Goal: Task Accomplishment & Management: Manage account settings

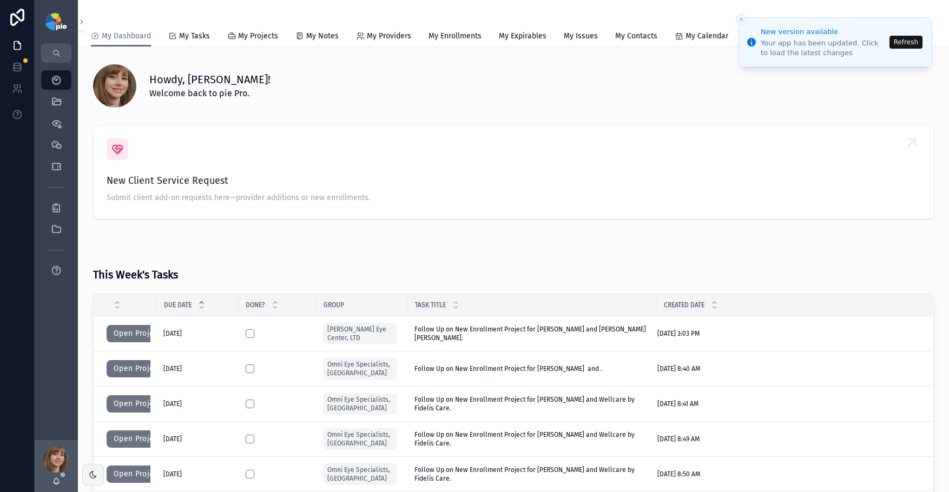
click at [824, 181] on span "New Client Service Request" at bounding box center [514, 180] width 814 height 15
click at [905, 41] on button "Refresh" at bounding box center [905, 42] width 33 height 13
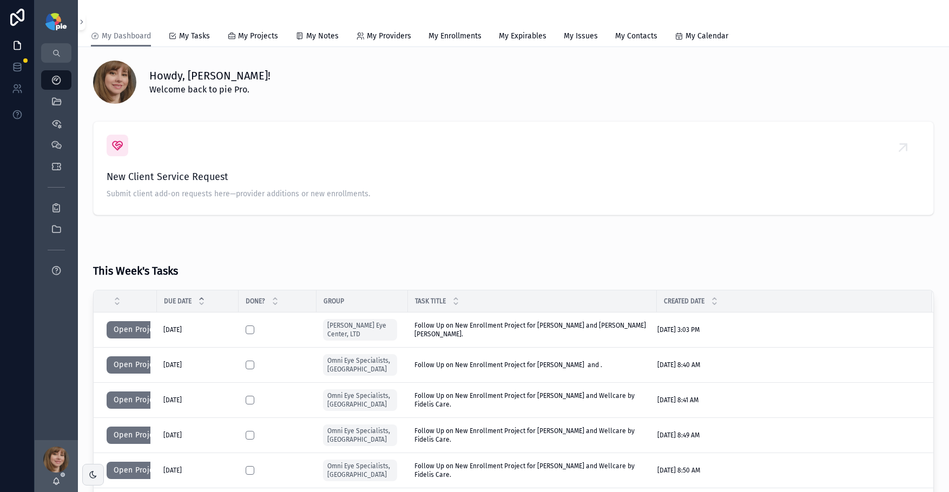
scroll to position [4, 0]
click at [54, 106] on icon "scrollable content" at bounding box center [56, 101] width 11 height 11
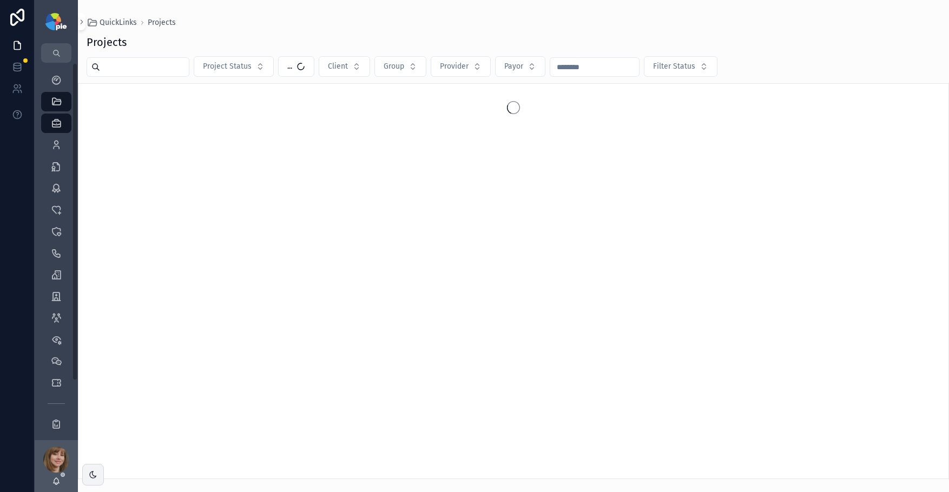
click at [115, 71] on input "scrollable content" at bounding box center [144, 67] width 89 height 15
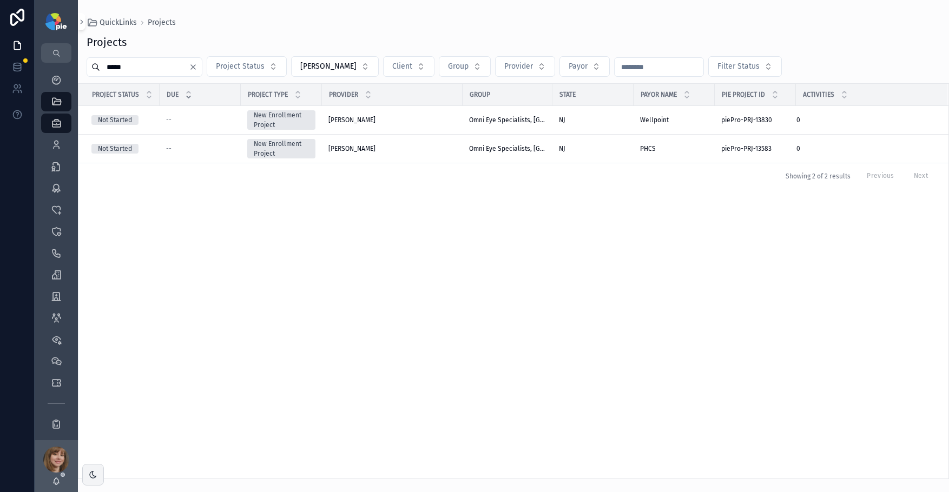
type input "*****"
click at [53, 141] on icon "scrollable content" at bounding box center [56, 145] width 11 height 11
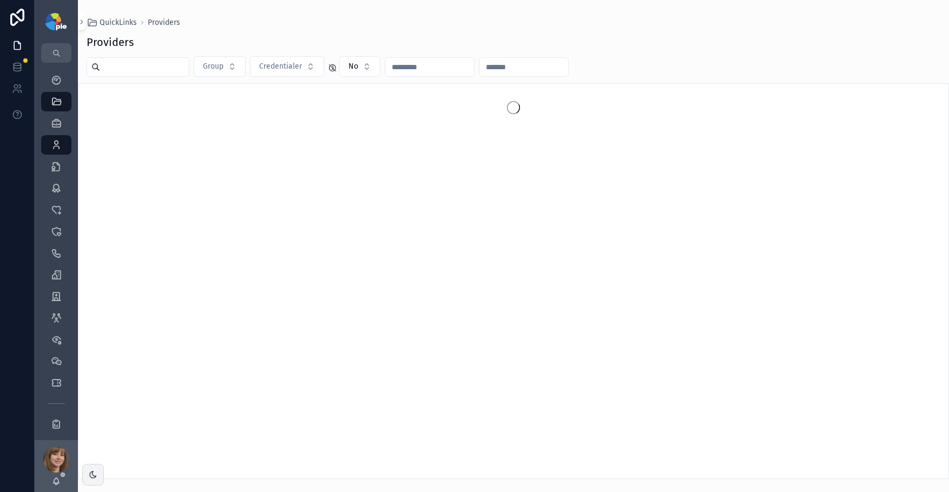
click at [123, 71] on input "scrollable content" at bounding box center [144, 67] width 89 height 15
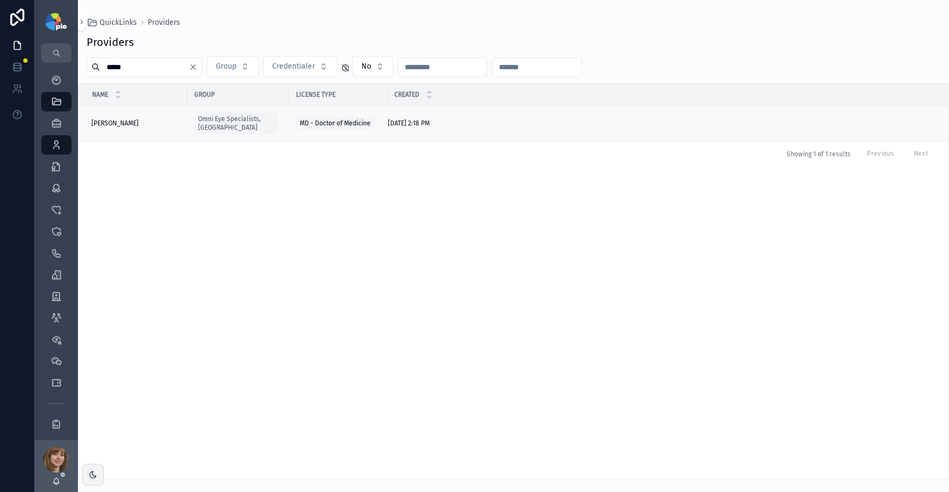
type input "*****"
click at [149, 119] on div "Maley, Michael Maley, Michael" at bounding box center [135, 123] width 89 height 9
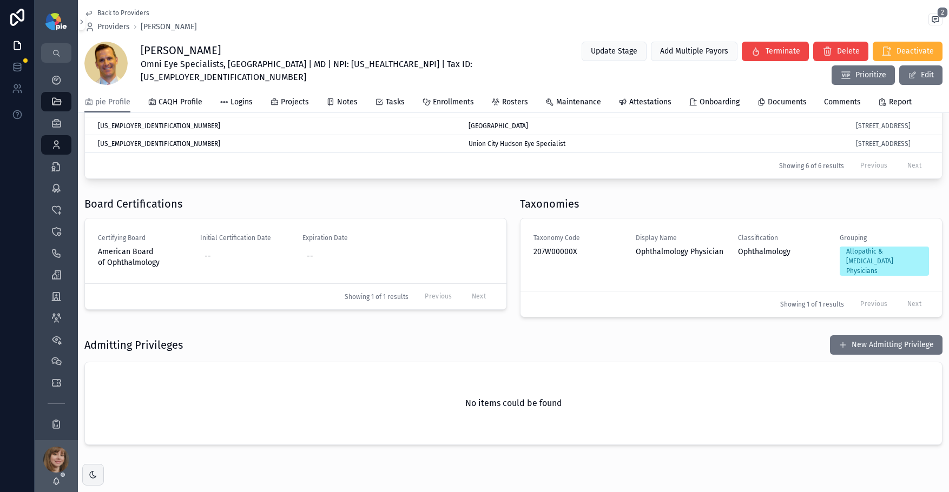
scroll to position [478, 0]
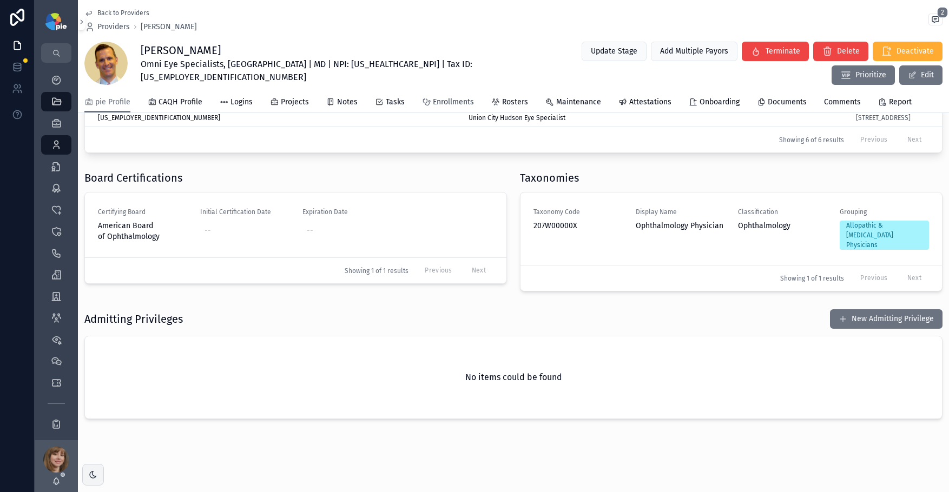
click at [462, 103] on span "Enrollments" at bounding box center [453, 102] width 41 height 11
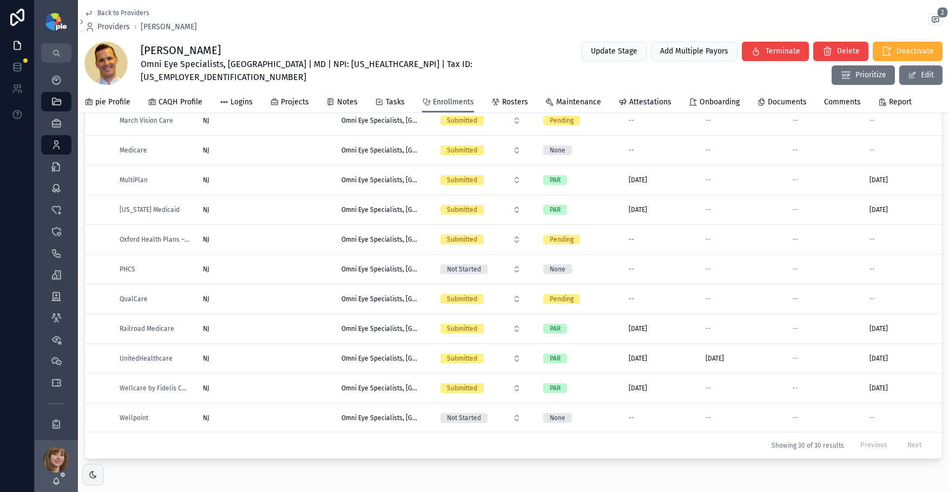
scroll to position [180, 0]
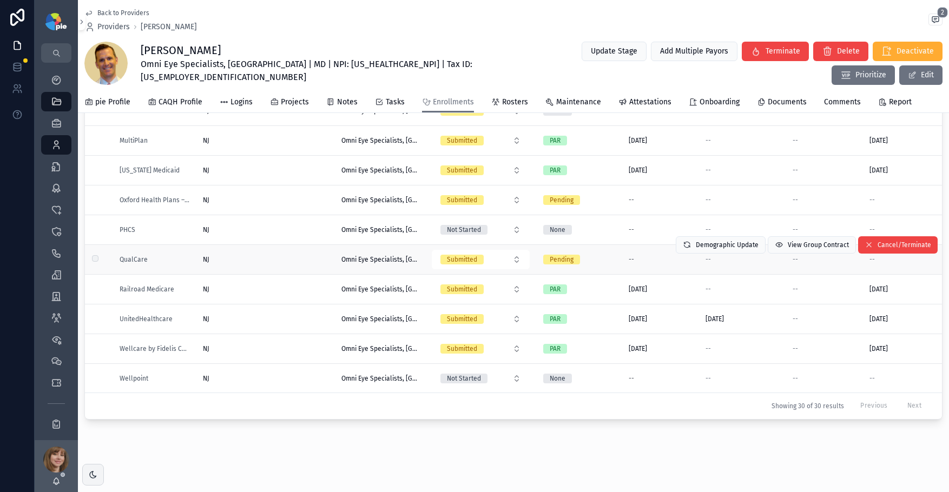
click at [284, 255] on div "NJ NJ" at bounding box center [266, 259] width 126 height 9
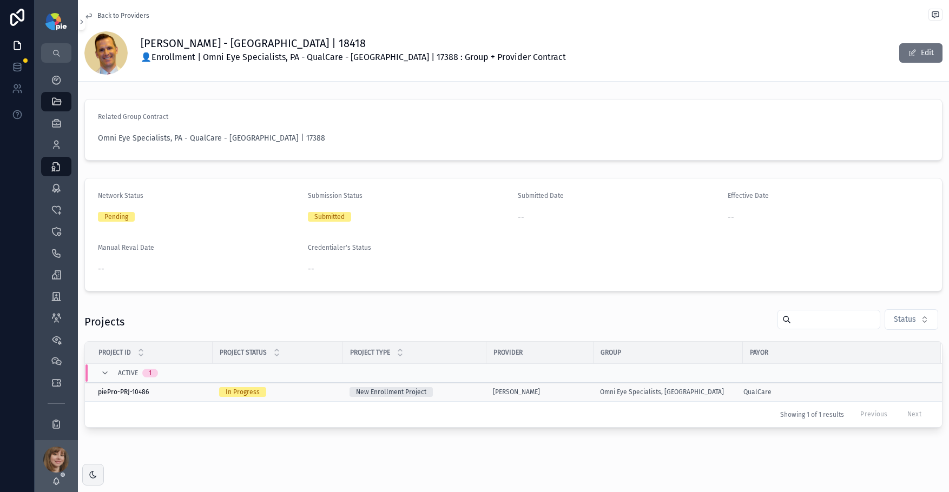
click at [553, 392] on div "Maley, Michael" at bounding box center [540, 392] width 94 height 9
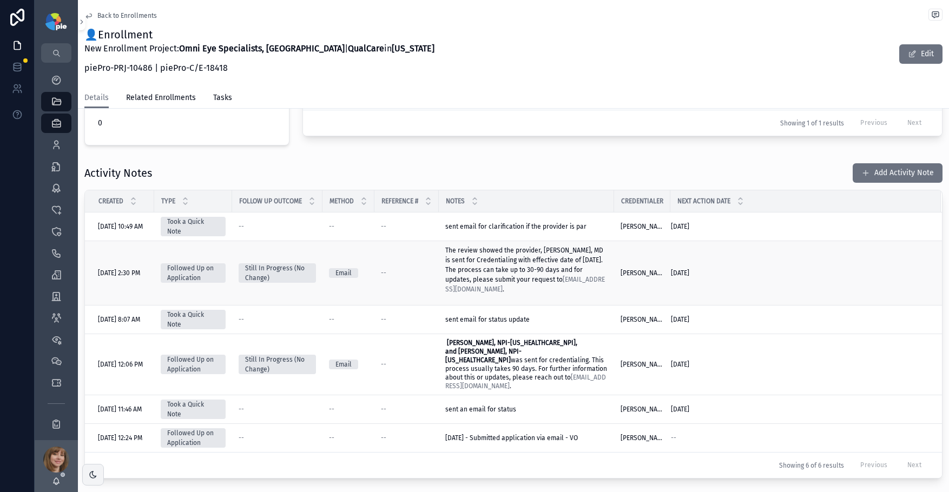
scroll to position [374, 0]
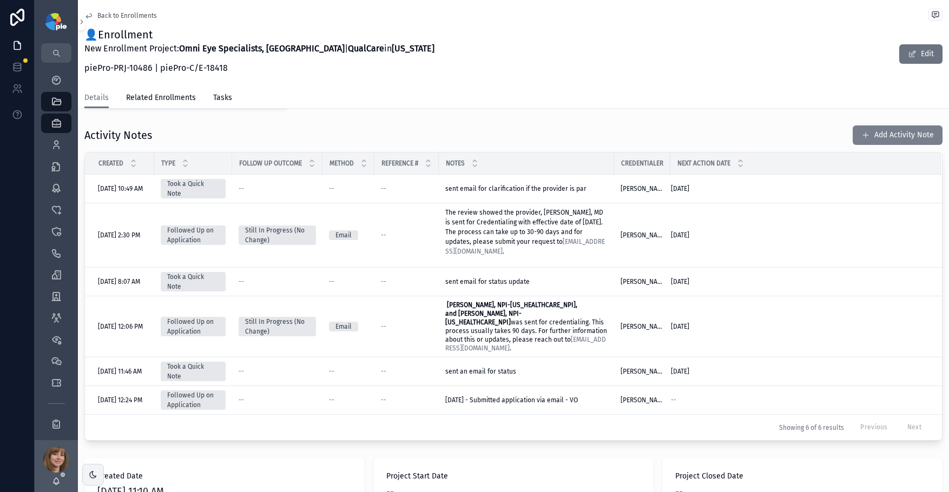
click at [874, 140] on button "Add Activity Note" at bounding box center [898, 135] width 90 height 19
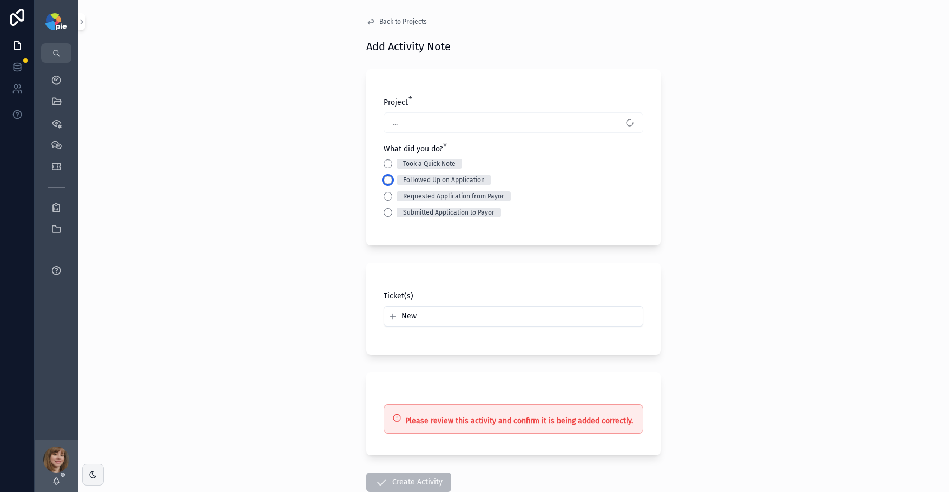
click at [387, 180] on button "Followed Up on Application" at bounding box center [388, 180] width 9 height 9
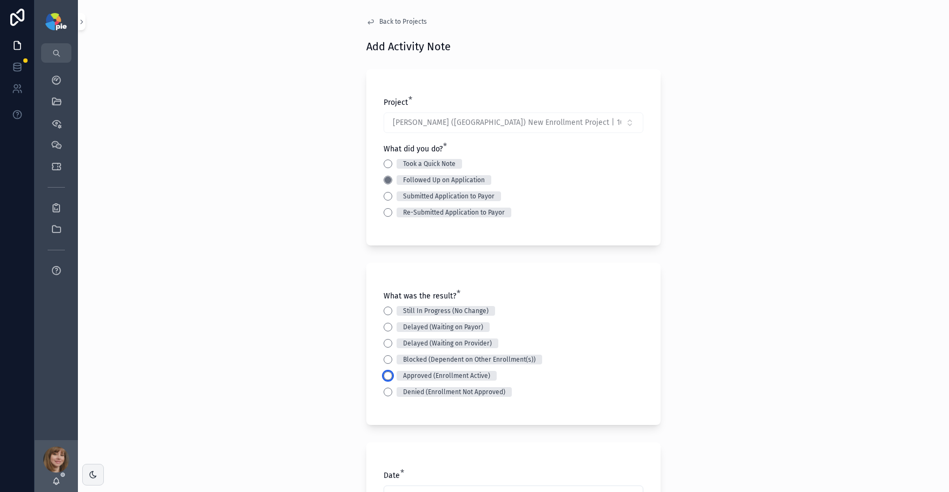
click at [384, 378] on button "Approved (Enrollment Active)" at bounding box center [388, 376] width 9 height 9
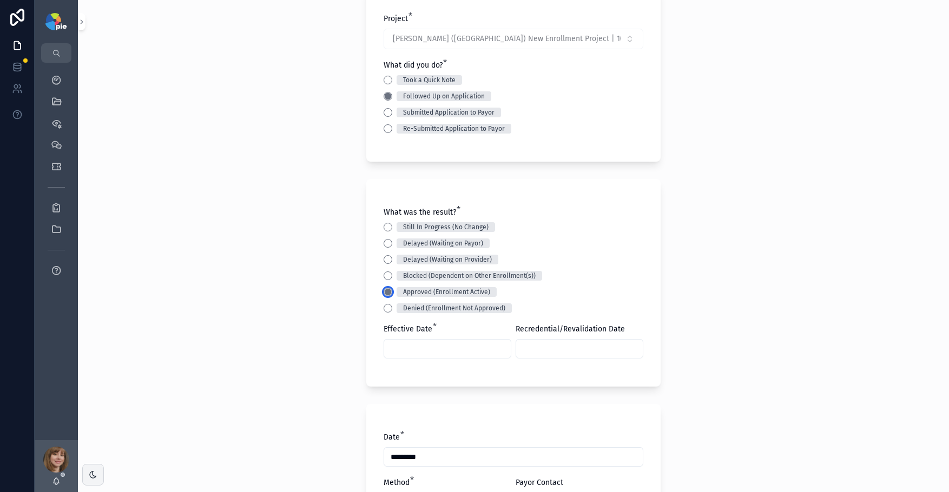
scroll to position [183, 0]
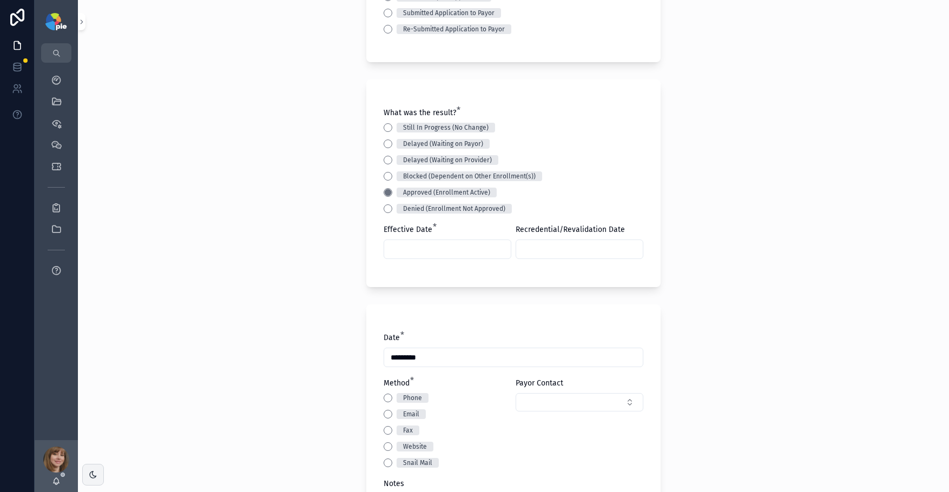
click at [420, 252] on input "scrollable content" at bounding box center [447, 249] width 127 height 15
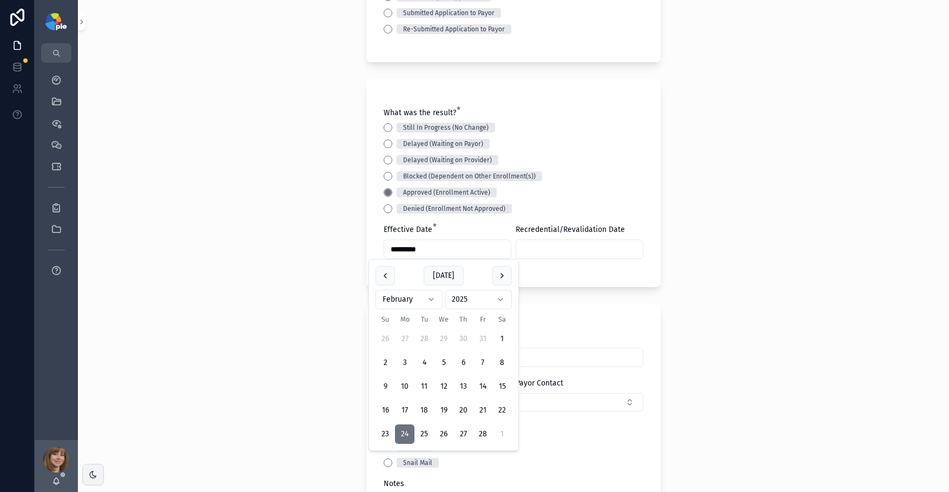
type input "*********"
click at [524, 240] on div "scrollable content" at bounding box center [580, 249] width 128 height 19
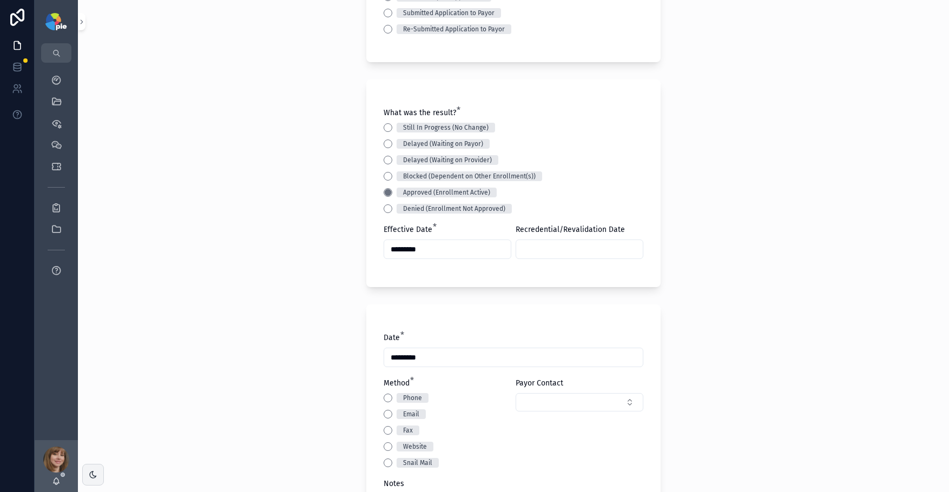
click at [535, 249] on input "scrollable content" at bounding box center [579, 249] width 127 height 15
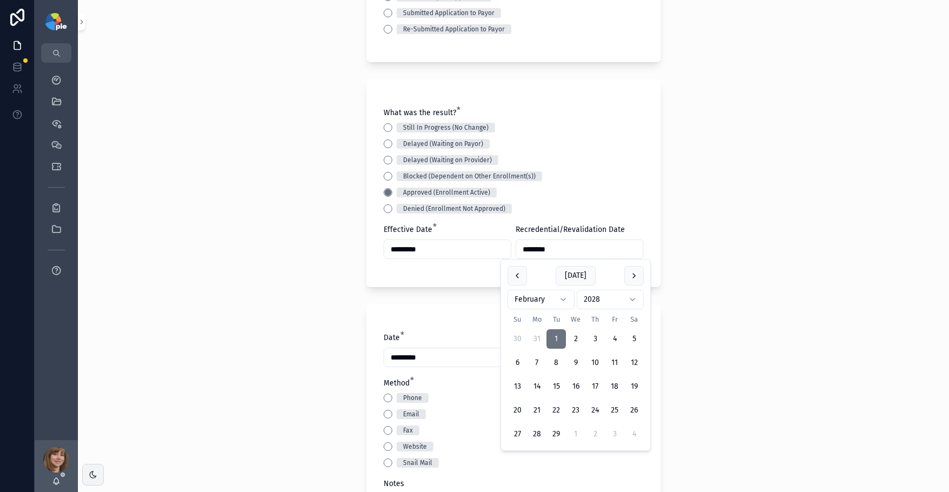
type input "********"
click at [326, 260] on div "Back to Projects Add Activity Note Project * Maley, Michael - QualCare (NJ) New…" at bounding box center [513, 63] width 871 height 492
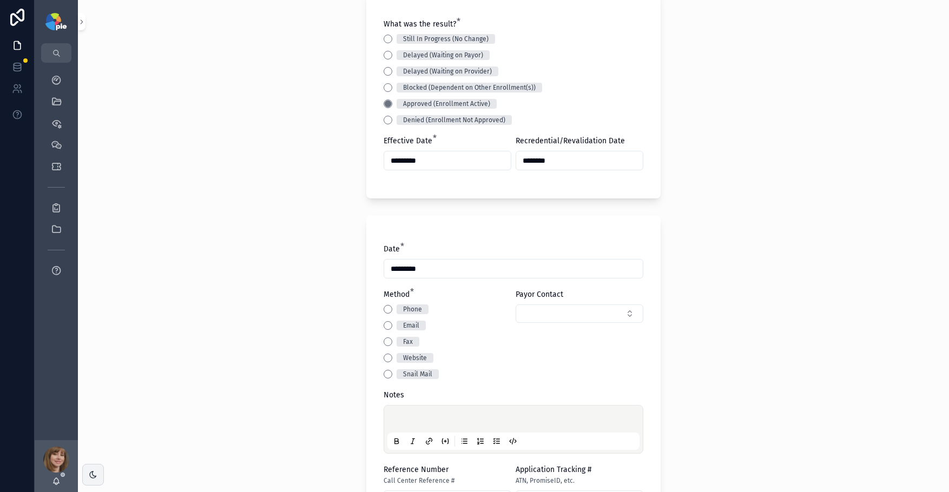
scroll to position [291, 0]
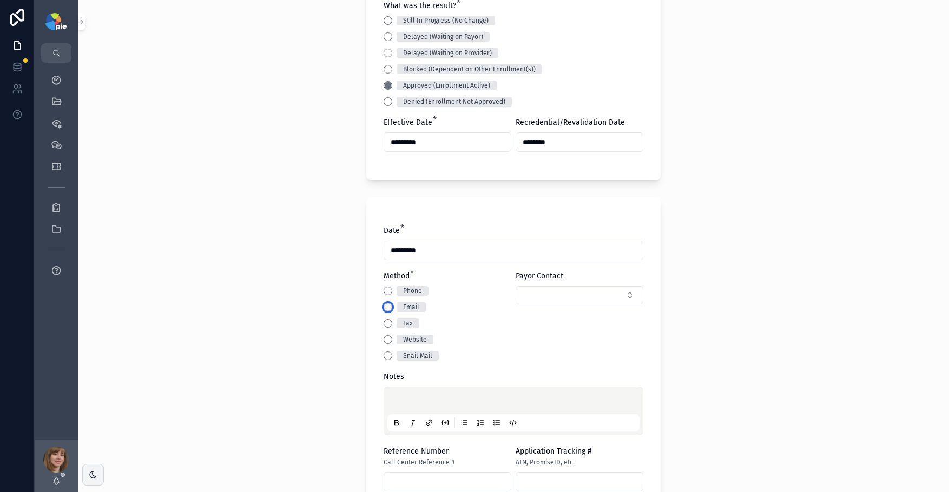
click at [384, 308] on button "Email" at bounding box center [388, 307] width 9 height 9
click at [395, 394] on div "scrollable content" at bounding box center [513, 411] width 252 height 41
click at [391, 399] on p "scrollable content" at bounding box center [516, 402] width 252 height 11
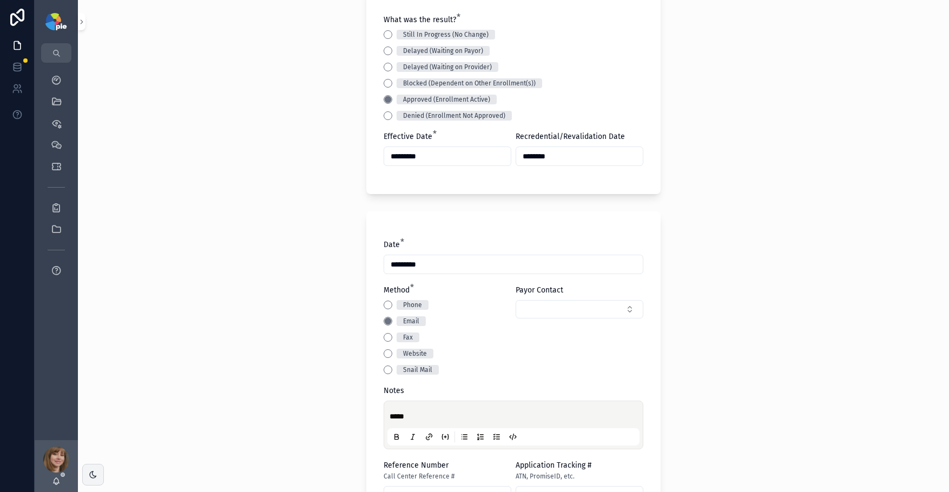
scroll to position [279, 0]
click at [286, 318] on div "**********" at bounding box center [513, 246] width 871 height 492
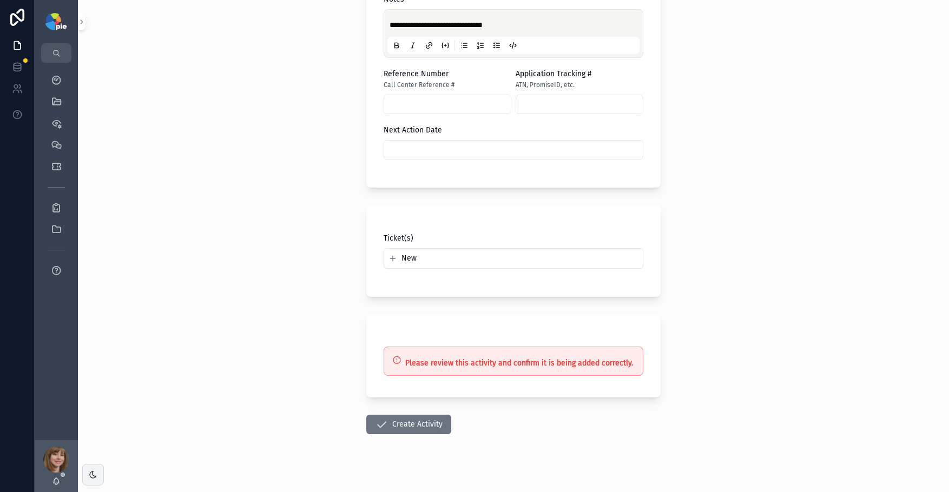
scroll to position [680, 0]
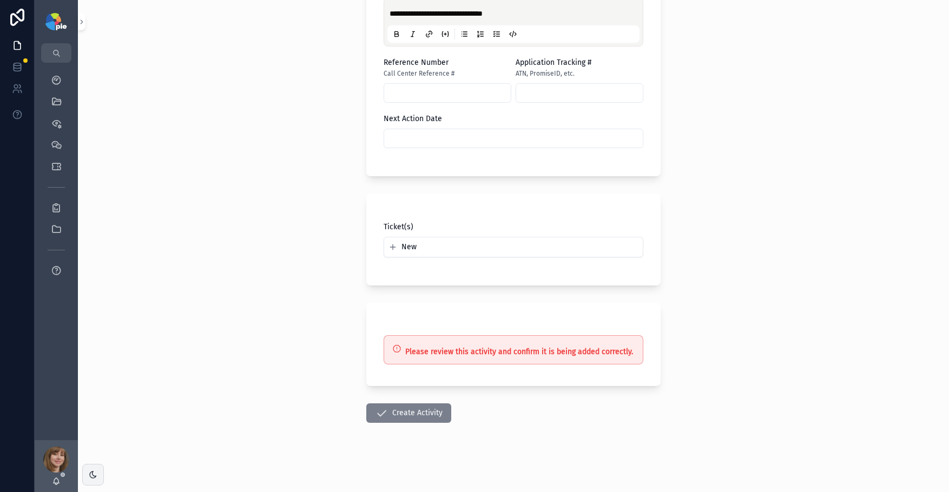
click at [404, 413] on button "Create Activity" at bounding box center [408, 413] width 85 height 19
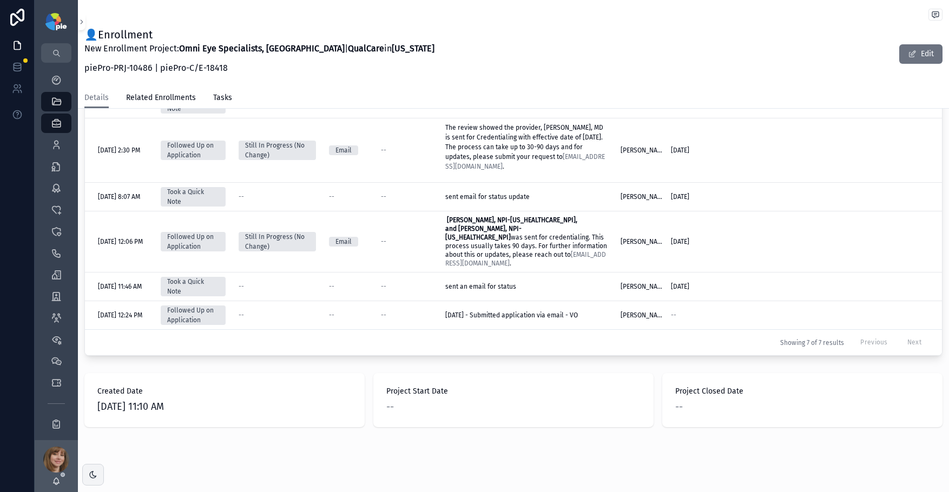
scroll to position [532, 0]
click at [57, 82] on icon "scrollable content" at bounding box center [56, 80] width 11 height 11
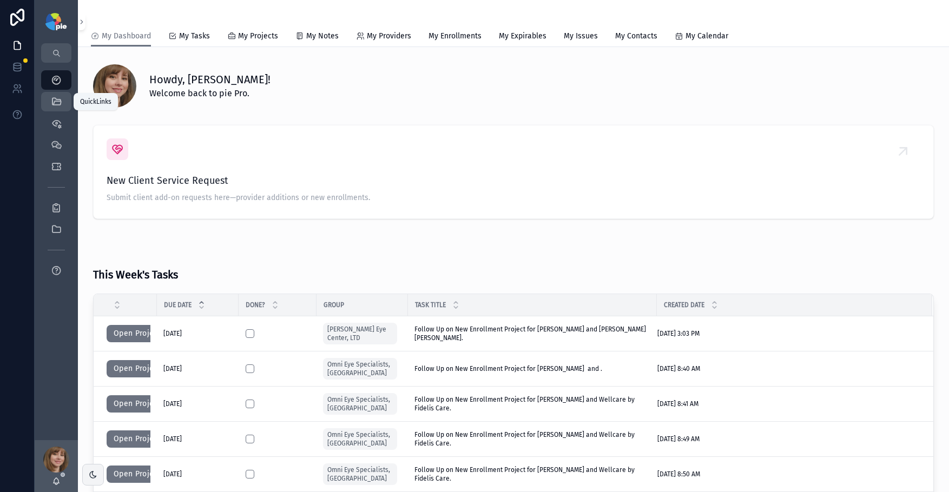
click at [54, 97] on icon "scrollable content" at bounding box center [56, 101] width 11 height 11
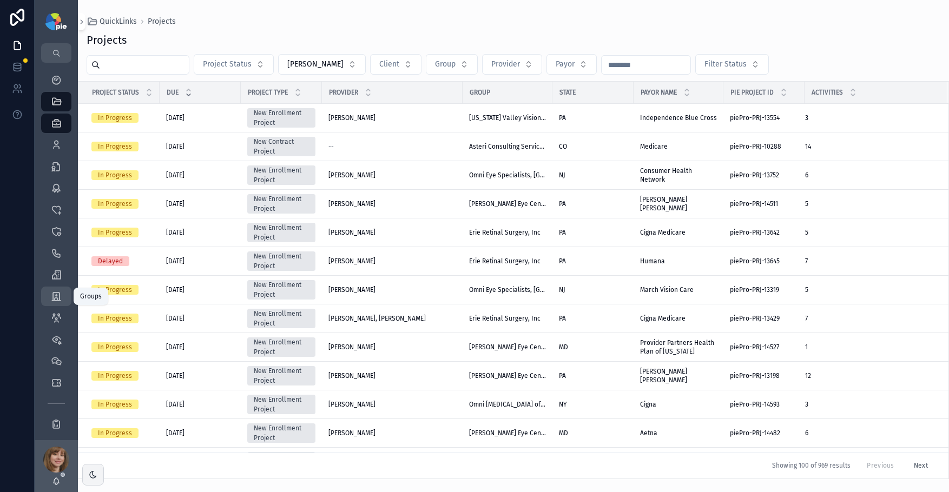
click at [56, 298] on icon "scrollable content" at bounding box center [56, 296] width 11 height 11
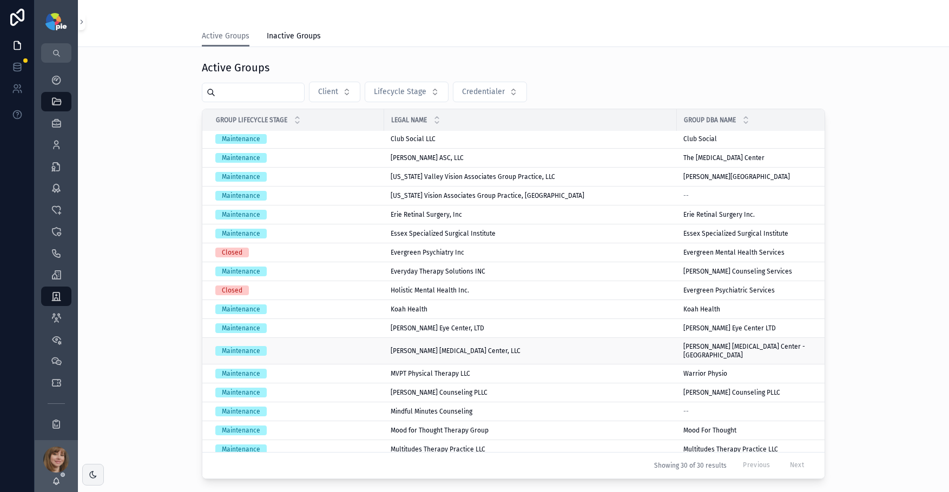
scroll to position [41, 0]
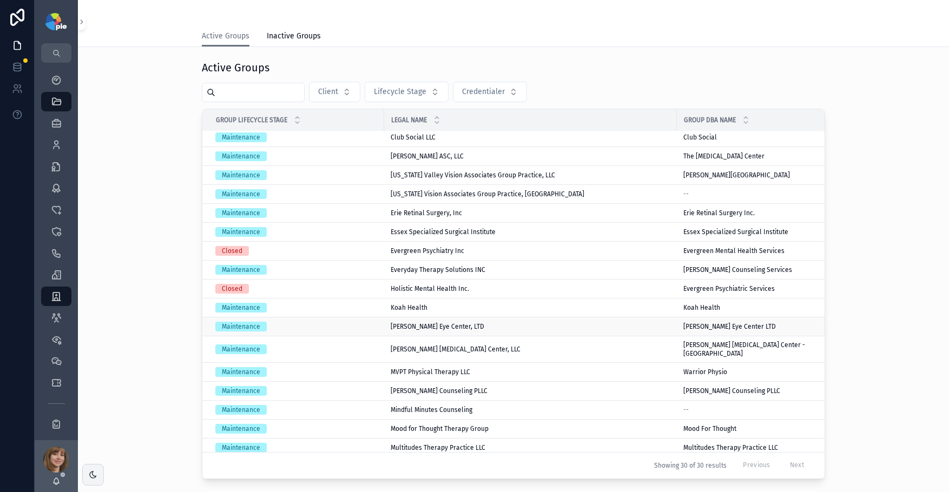
click at [485, 329] on div "Ludwick Eye Center, LTD Ludwick Eye Center, LTD" at bounding box center [531, 326] width 280 height 9
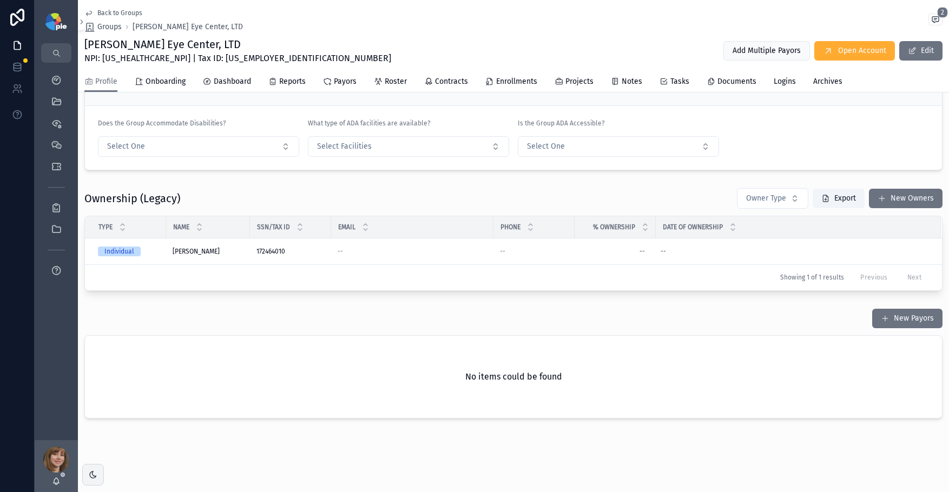
scroll to position [2248, 0]
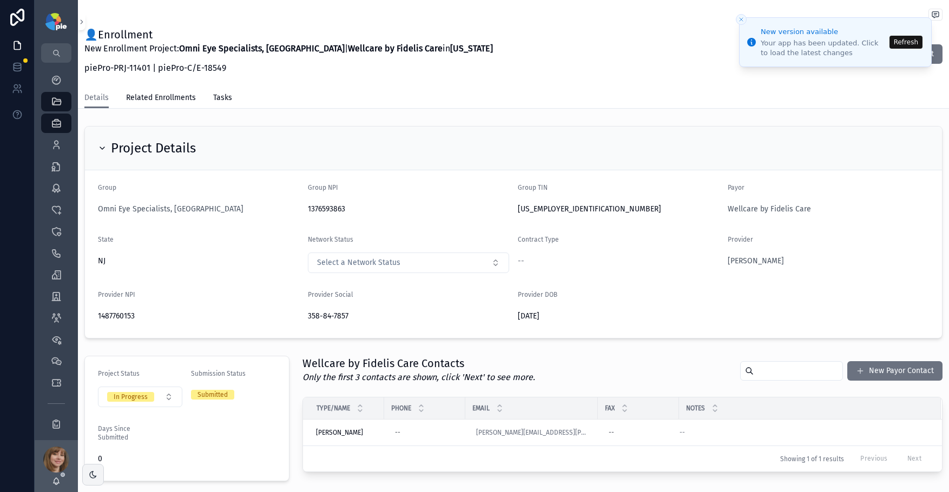
scroll to position [266, 0]
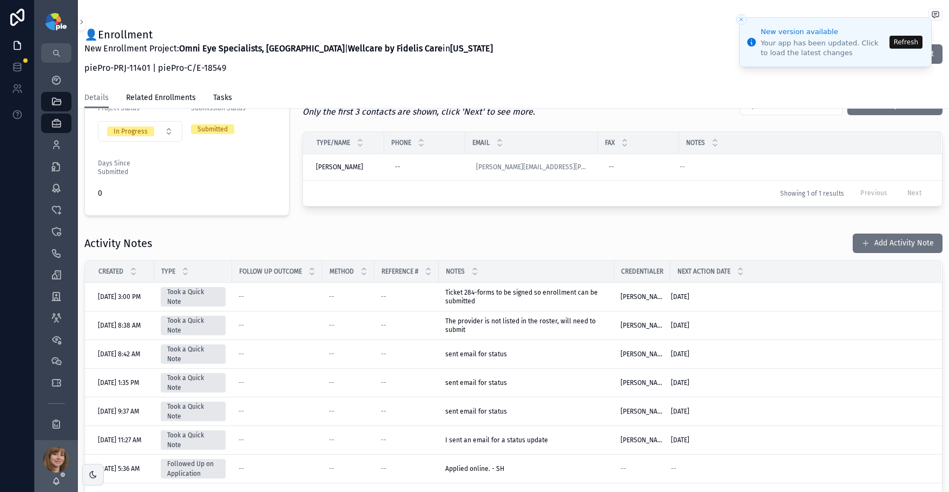
click at [902, 41] on button "Refresh" at bounding box center [905, 42] width 33 height 13
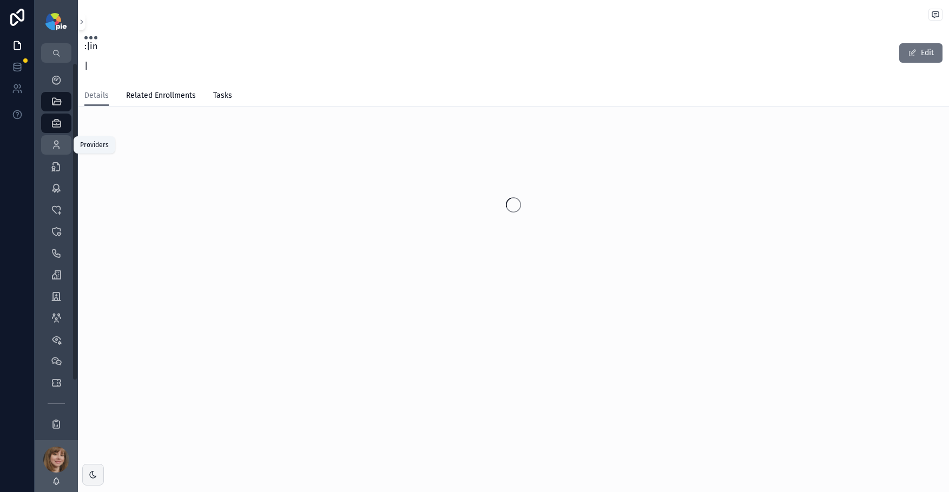
click at [54, 141] on icon "scrollable content" at bounding box center [56, 145] width 11 height 11
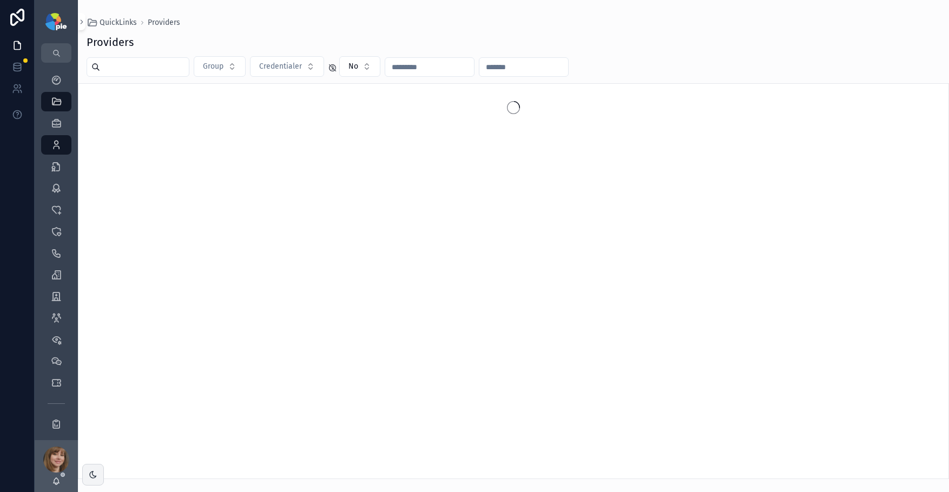
click at [113, 62] on input "scrollable content" at bounding box center [144, 67] width 89 height 15
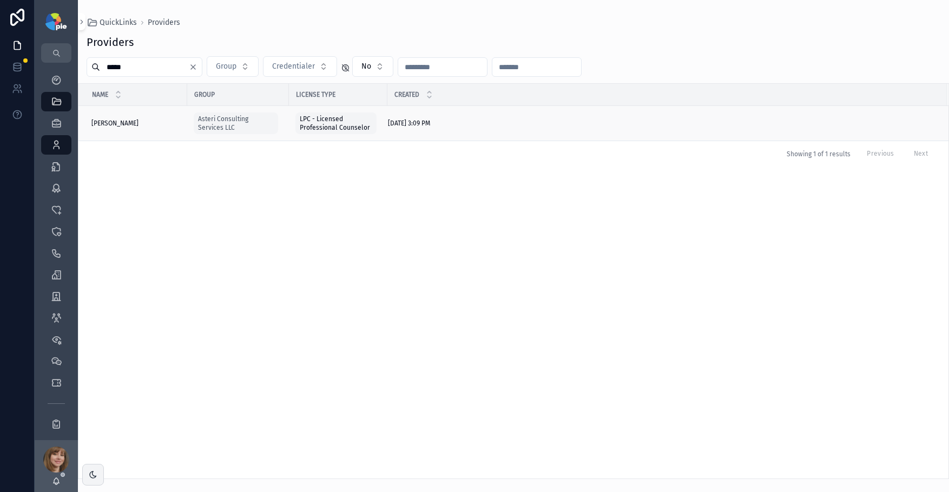
type input "*****"
click at [123, 120] on span "Belaire, Kirsten" at bounding box center [114, 123] width 47 height 9
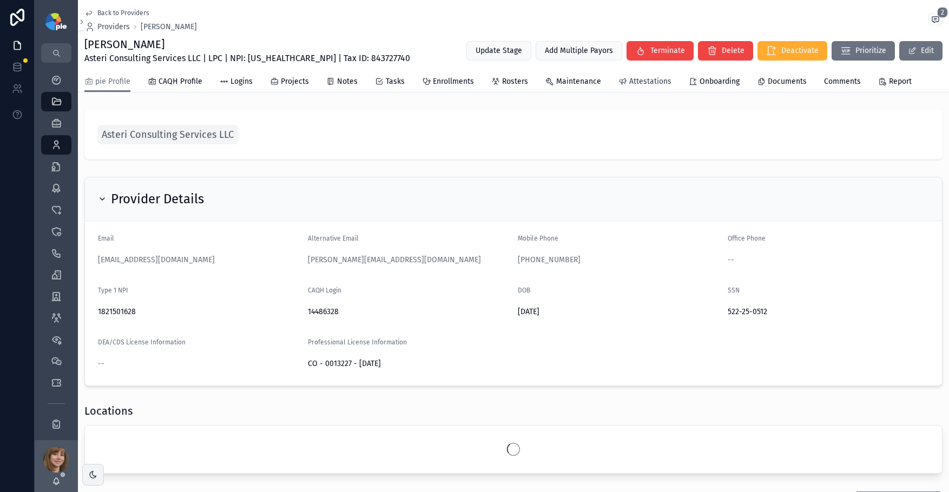
click at [647, 82] on span "Attestations" at bounding box center [650, 81] width 42 height 11
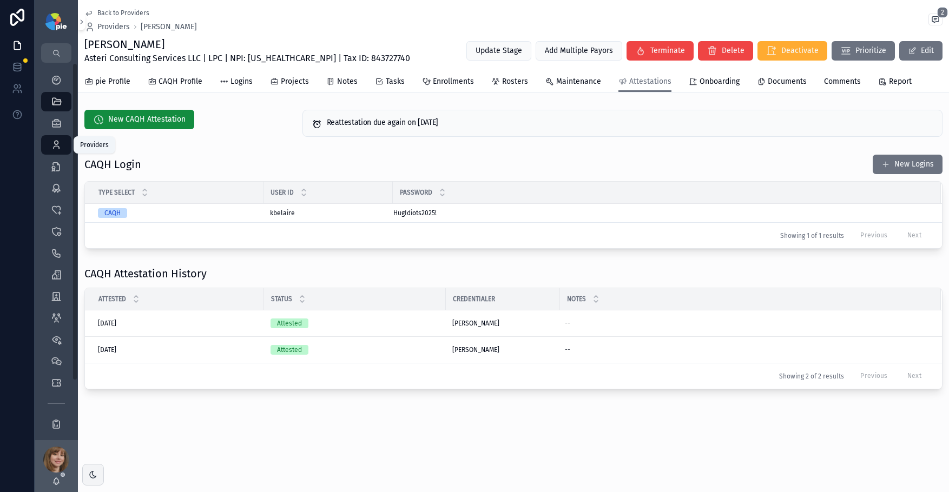
click at [58, 143] on icon "scrollable content" at bounding box center [56, 145] width 11 height 11
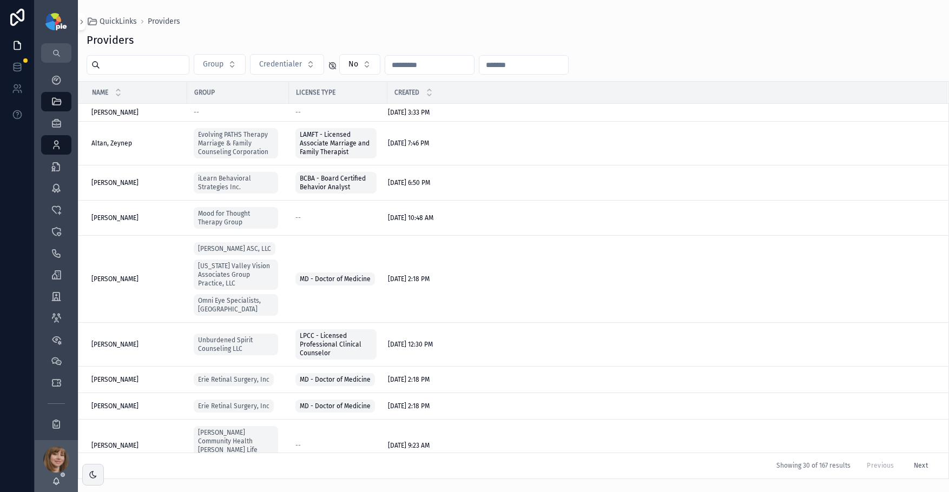
click at [124, 67] on input "scrollable content" at bounding box center [144, 64] width 89 height 15
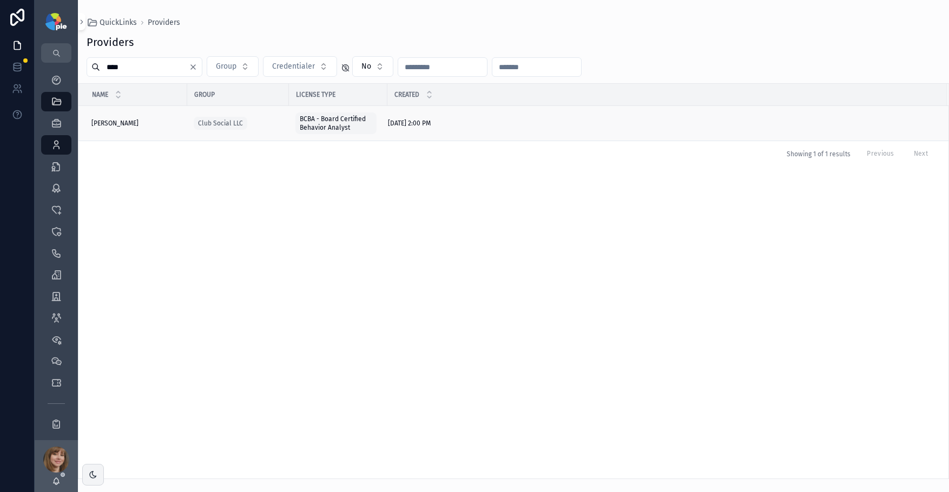
type input "****"
click at [131, 121] on div "Brim, Ellie Brim, Ellie" at bounding box center [135, 123] width 89 height 9
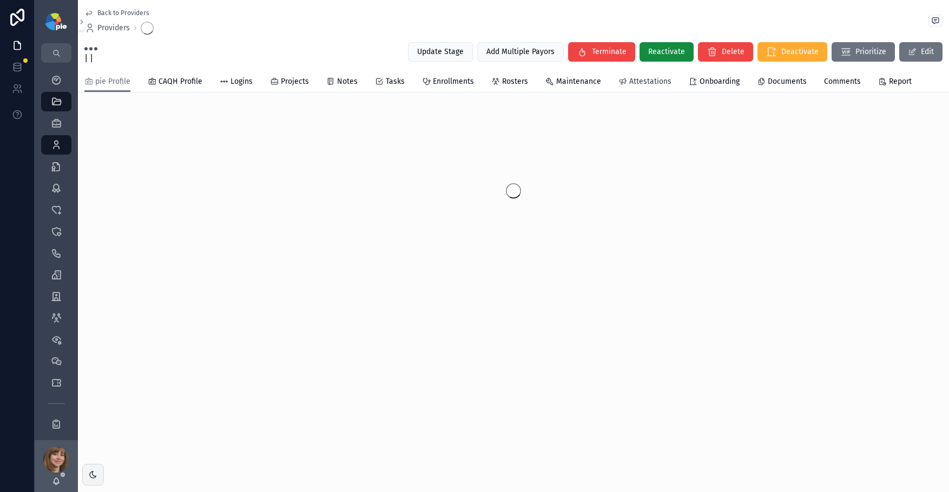
click at [629, 84] on span "Attestations" at bounding box center [650, 81] width 42 height 11
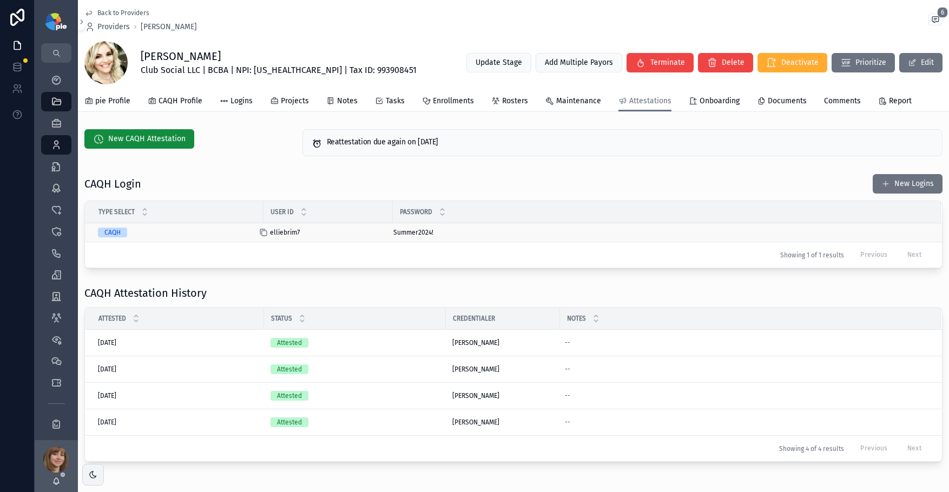
click at [260, 235] on icon "scrollable content" at bounding box center [263, 232] width 9 height 9
click at [385, 233] on icon "scrollable content" at bounding box center [387, 233] width 5 height 5
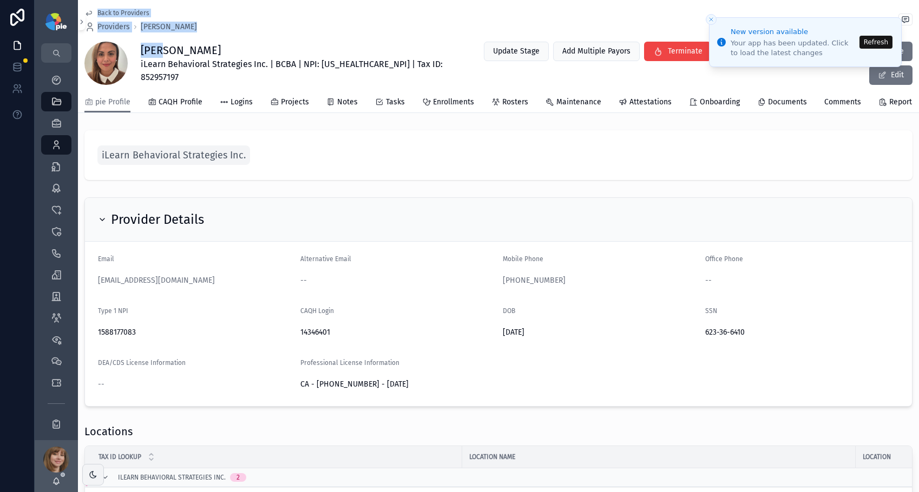
drag, startPoint x: 237, startPoint y: 51, endPoint x: 165, endPoint y: 51, distance: 72.0
click at [236, 38] on div "Back to Providers Providers Margarita Andrada Margarita Andrada iLearn Behavior…" at bounding box center [498, 46] width 828 height 92
drag, startPoint x: 256, startPoint y: 49, endPoint x: 142, endPoint y: 51, distance: 113.6
click at [142, 51] on h1 "Margarita Andrada" at bounding box center [300, 50] width 319 height 15
copy h1 "Margarita Andrada"
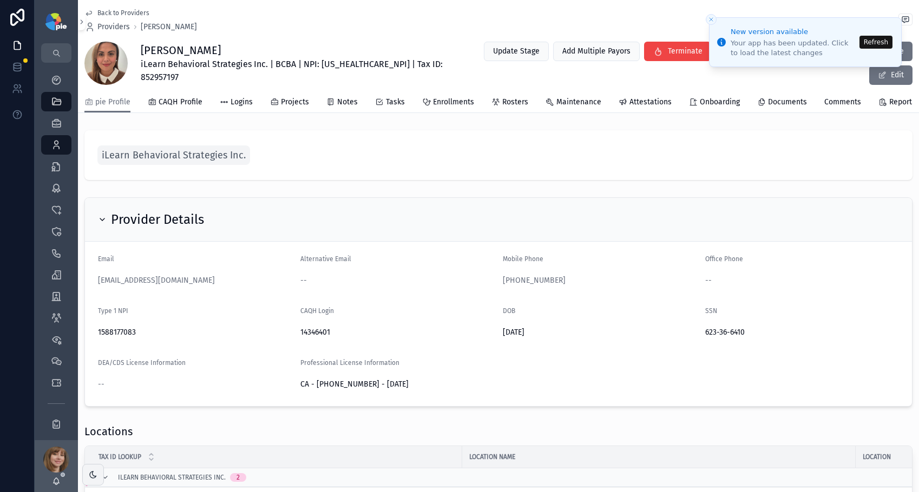
click at [336, 65] on span "iLearn Behavioral Strategies Inc. | BCBA | NPI: 1588177083 | Tax ID: 852957197" at bounding box center [300, 71] width 319 height 26
click at [86, 289] on form "Email mandrada@ilearnbxs.com Alternative Email -- Mobile Phone (909) 317-8257 O…" at bounding box center [498, 324] width 827 height 164
click at [90, 285] on icon "scrollable content" at bounding box center [91, 280] width 9 height 9
click at [875, 40] on button "Refresh" at bounding box center [875, 42] width 33 height 13
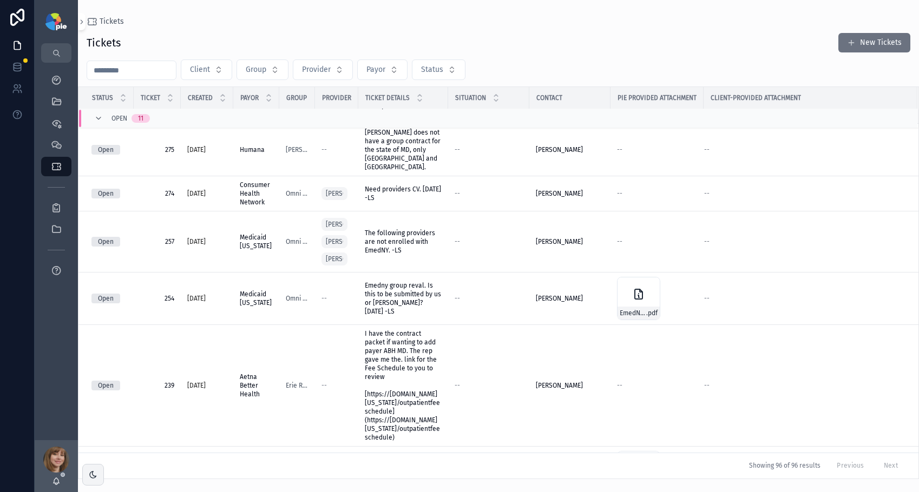
scroll to position [223, 0]
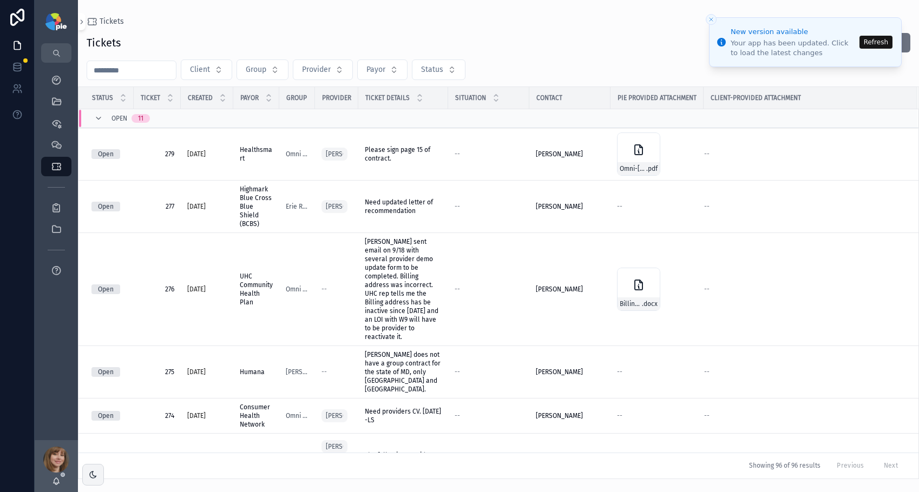
click at [873, 45] on button "Refresh" at bounding box center [875, 42] width 33 height 13
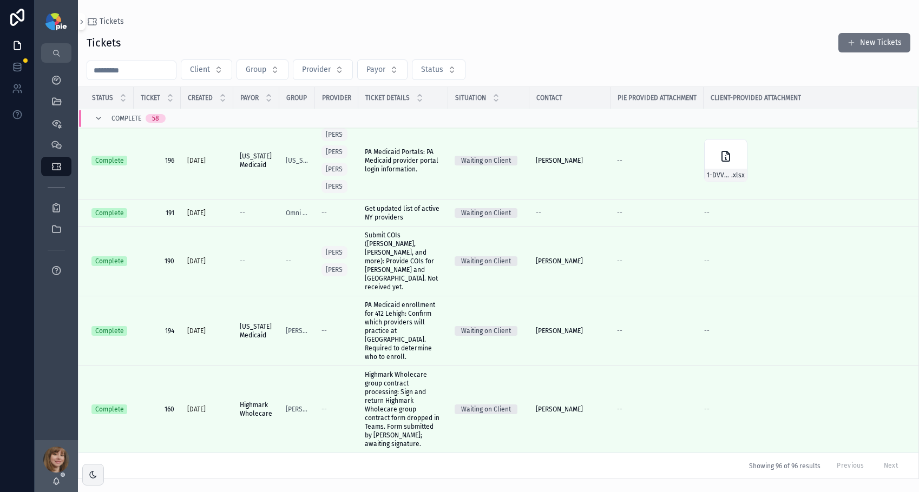
scroll to position [7989, 0]
click at [859, 43] on button "New Tickets" at bounding box center [874, 42] width 72 height 19
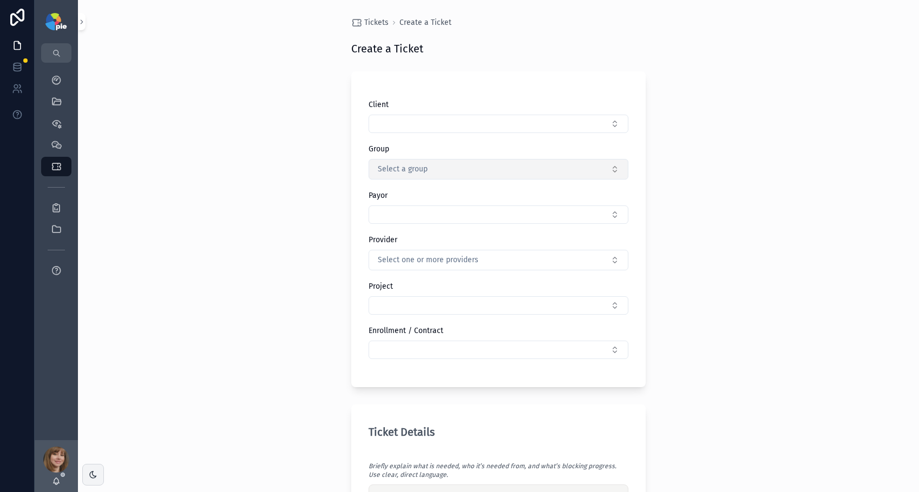
click at [427, 170] on button "Select a group" at bounding box center [498, 169] width 260 height 21
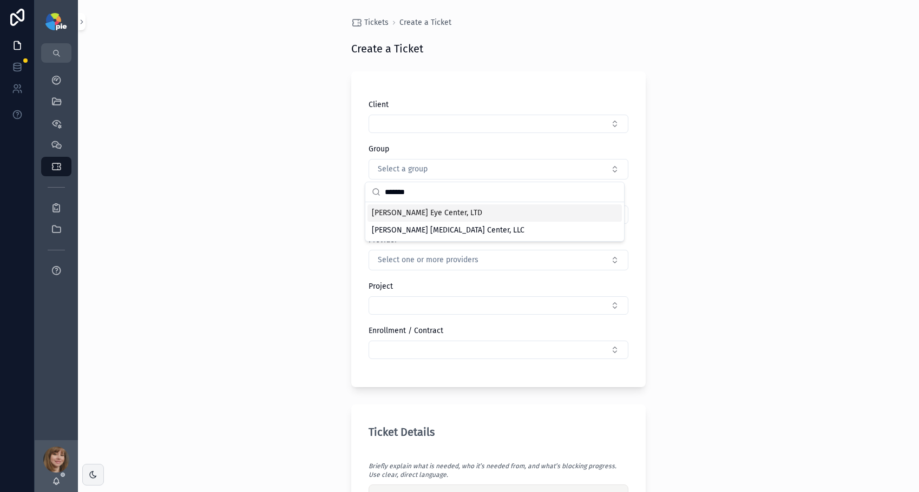
type input "*******"
click at [440, 212] on span "[PERSON_NAME] Eye Center, LTD" at bounding box center [427, 213] width 110 height 11
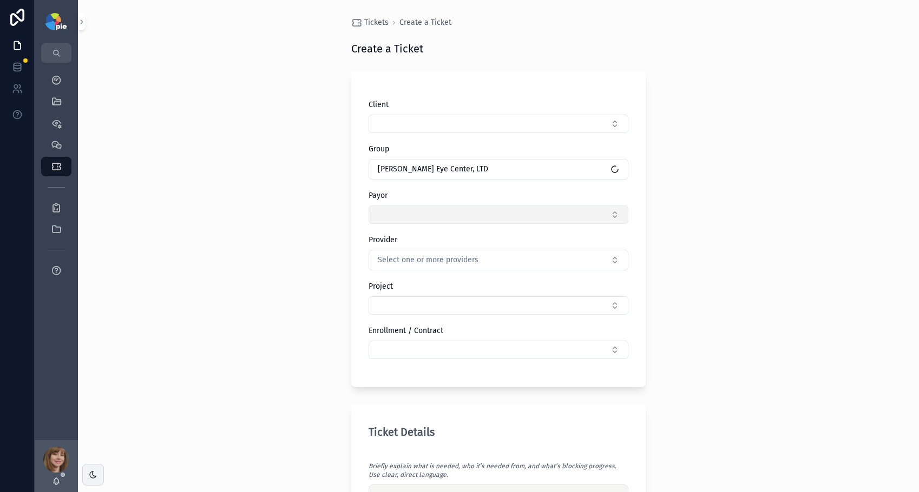
click at [441, 214] on button "Select Button" at bounding box center [498, 215] width 260 height 18
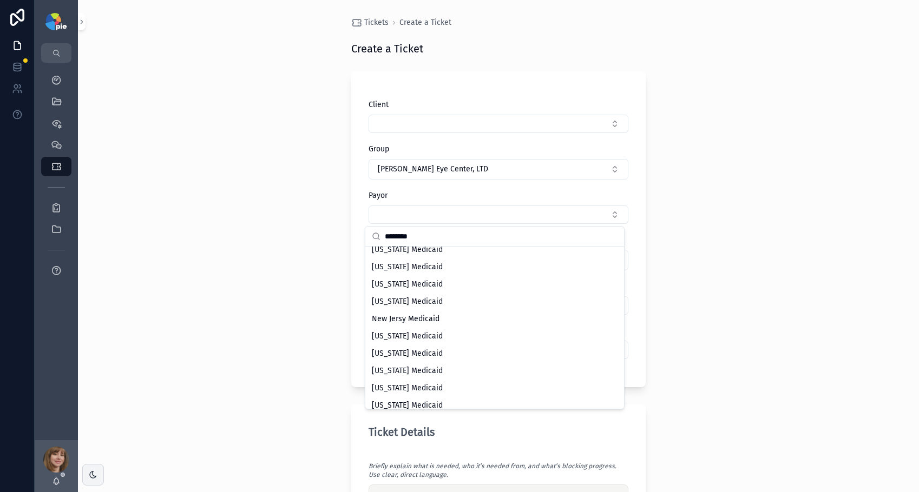
scroll to position [642, 0]
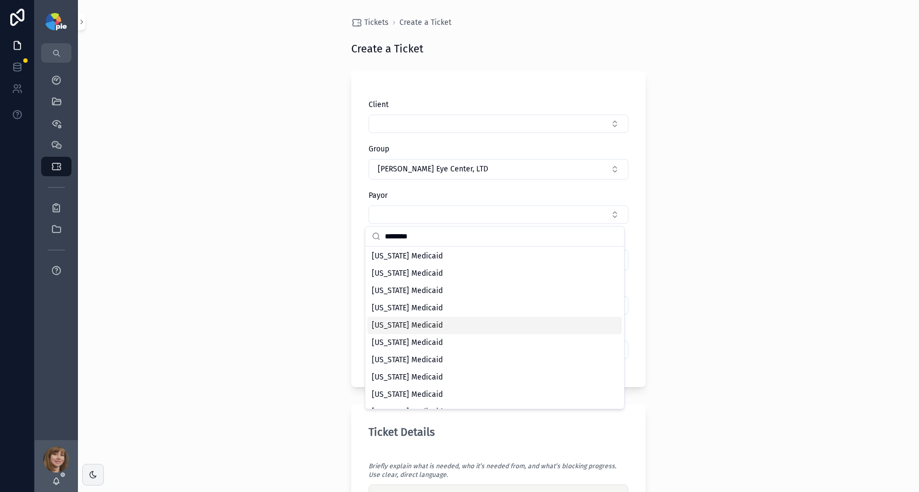
type input "********"
click at [440, 329] on span "Pennsylvania Medicaid" at bounding box center [407, 325] width 71 height 11
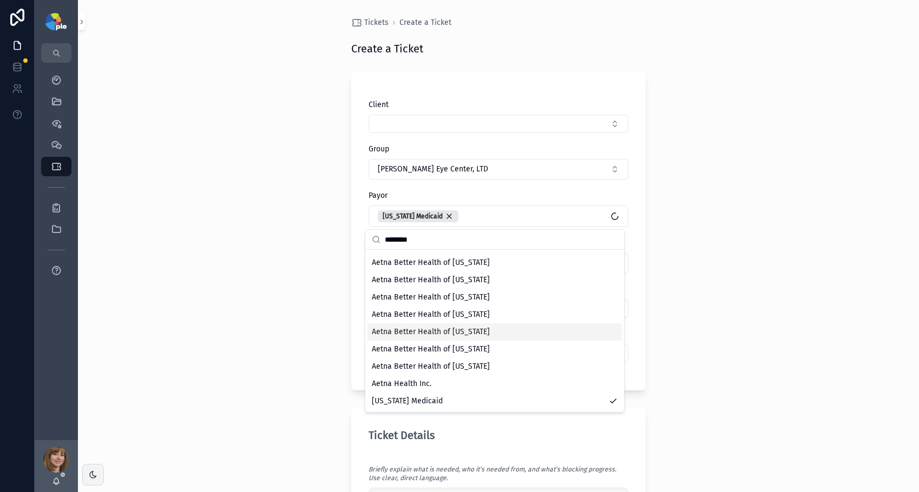
scroll to position [0, 0]
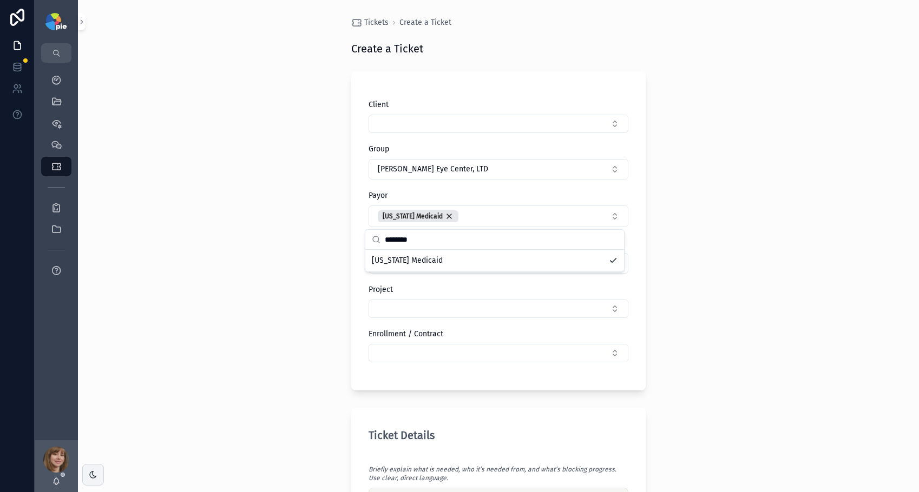
click at [765, 324] on div "Tickets Create a Ticket Create a Ticket Client Group Ludwick Eye Center, LTD Pa…" at bounding box center [498, 246] width 841 height 492
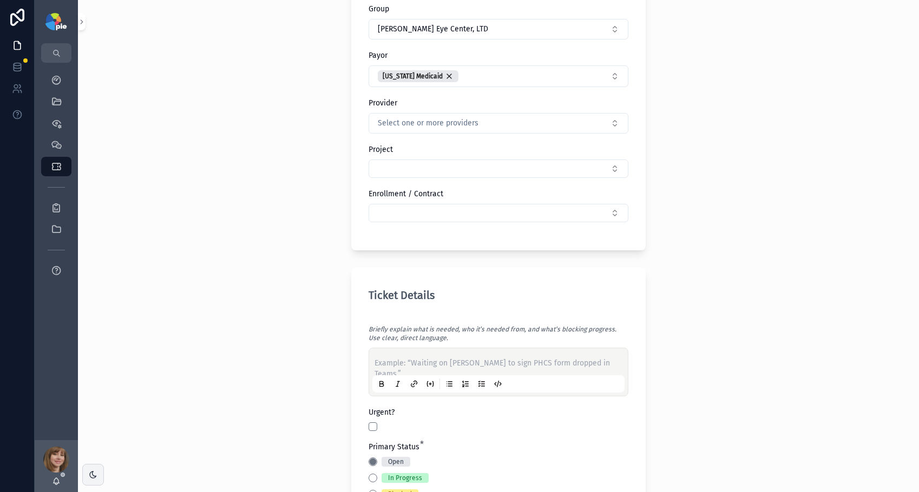
scroll to position [192, 0]
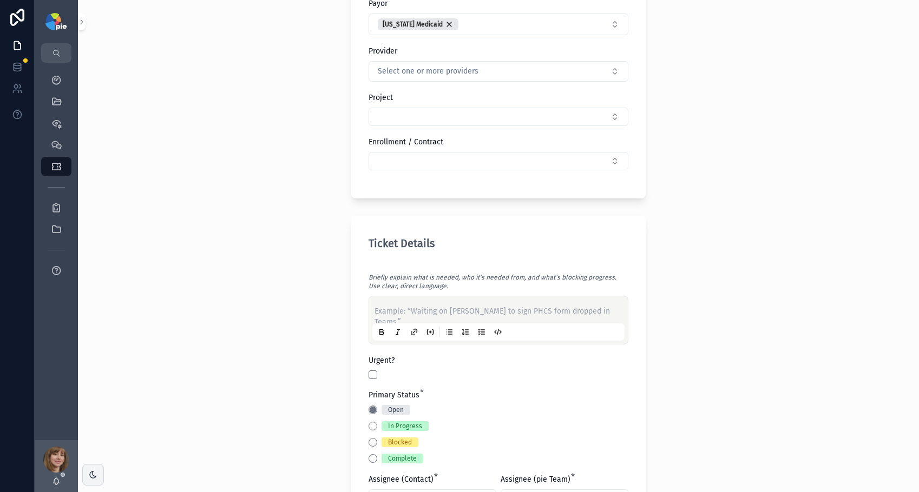
click at [401, 302] on div "Example: “Waiting on Jessie to sign PHCS form dropped in Teams.”" at bounding box center [498, 320] width 252 height 41
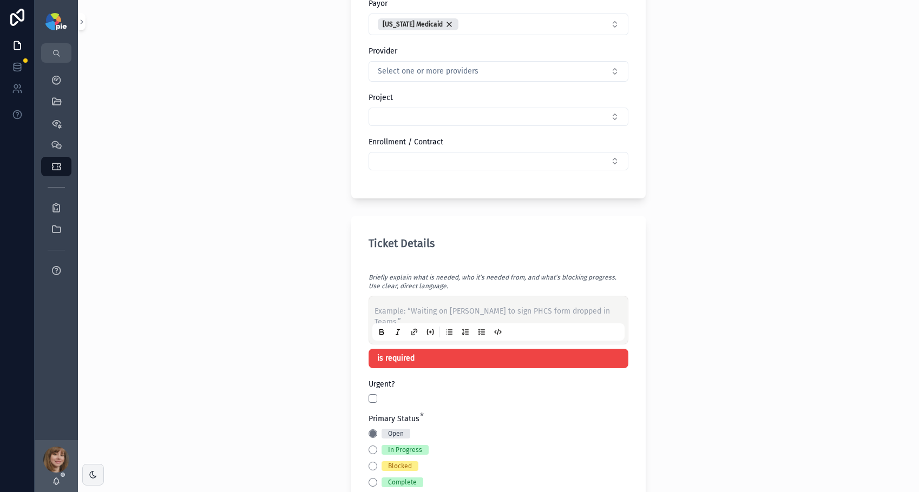
click at [399, 308] on p "scrollable content" at bounding box center [500, 311] width 252 height 11
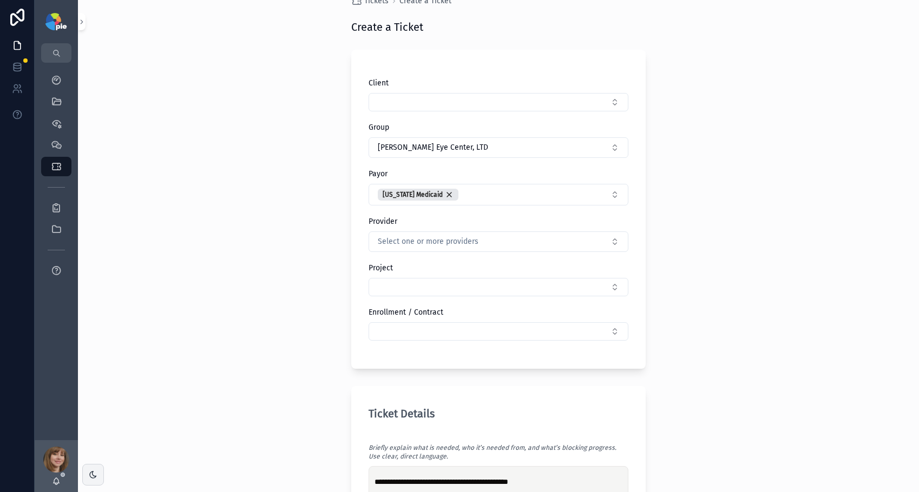
scroll to position [0, 0]
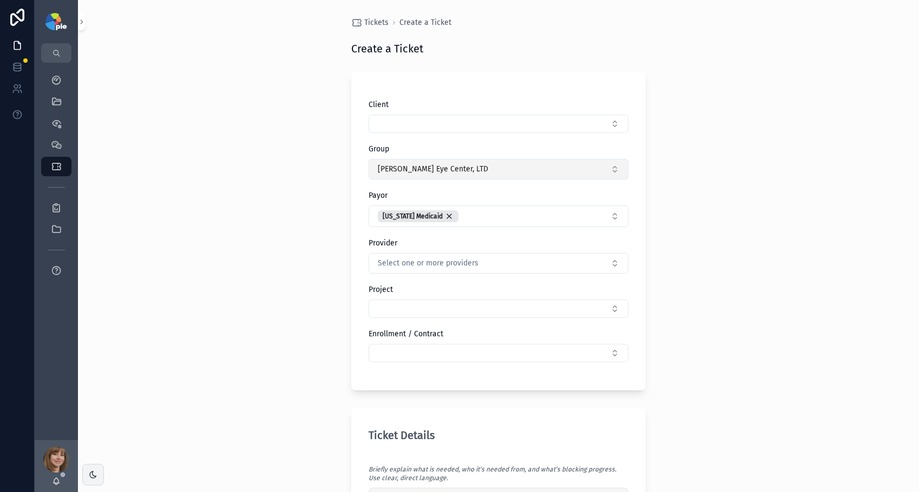
click at [476, 172] on button "[PERSON_NAME] Eye Center, LTD" at bounding box center [498, 169] width 260 height 21
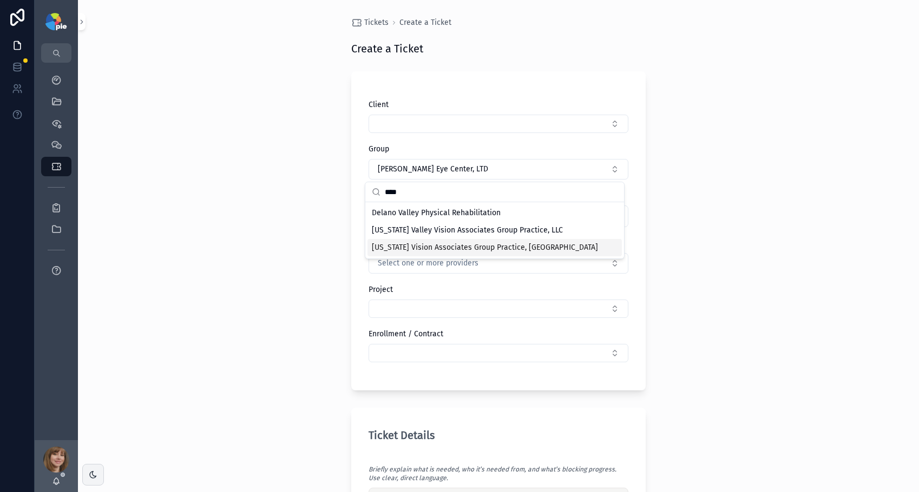
type input "****"
click at [444, 244] on span "[US_STATE] Vision Associates Group Practice, [GEOGRAPHIC_DATA]" at bounding box center [485, 247] width 226 height 11
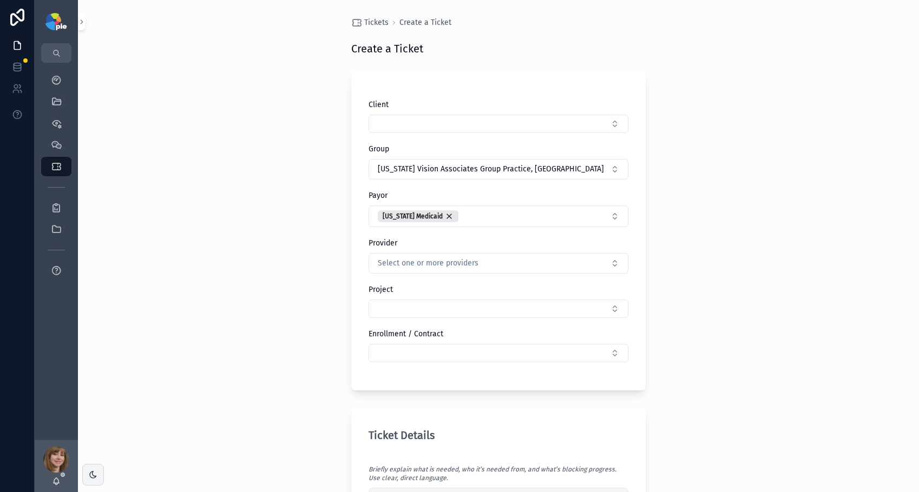
click at [725, 181] on div "**********" at bounding box center [498, 246] width 841 height 492
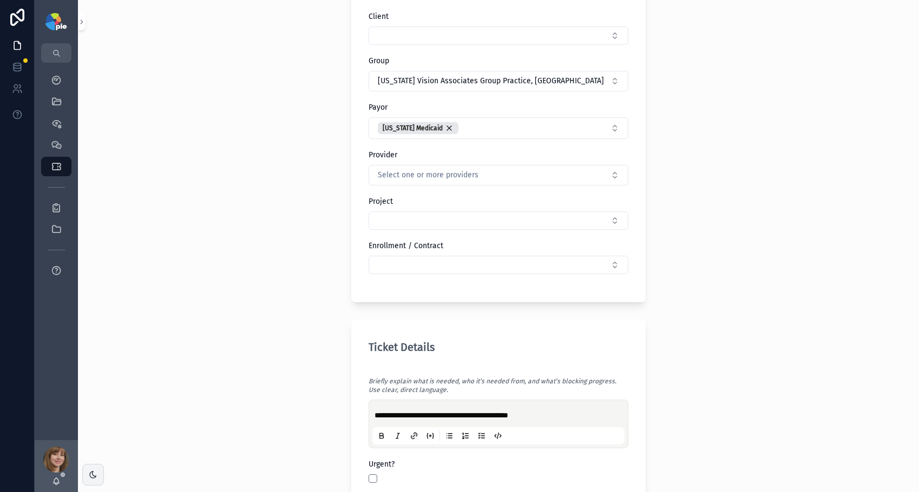
scroll to position [101, 0]
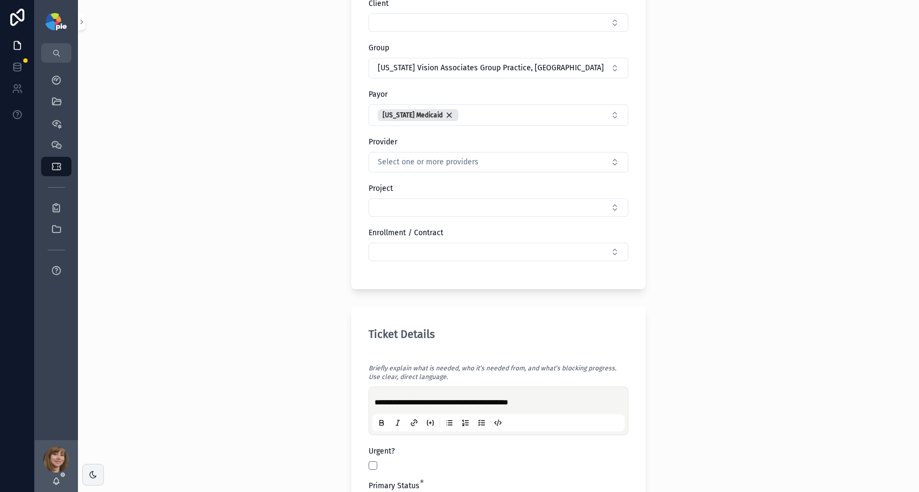
click at [537, 406] on p "**********" at bounding box center [500, 402] width 252 height 11
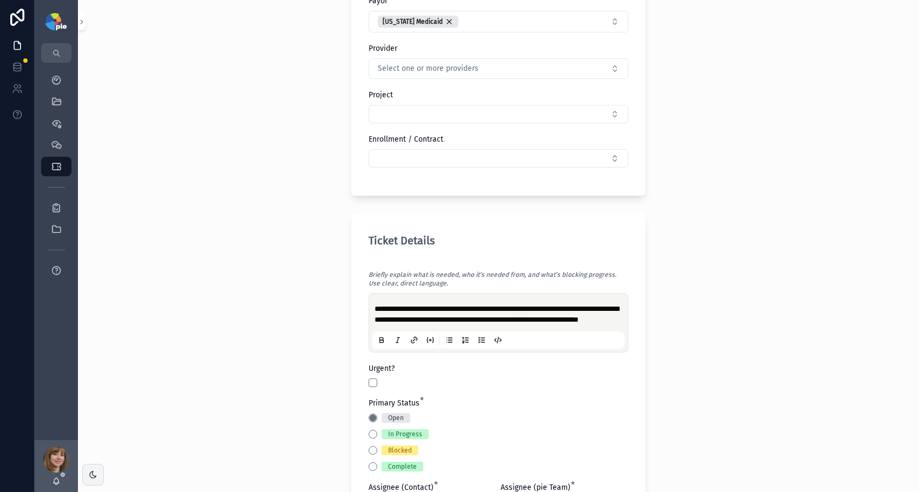
scroll to position [231, 0]
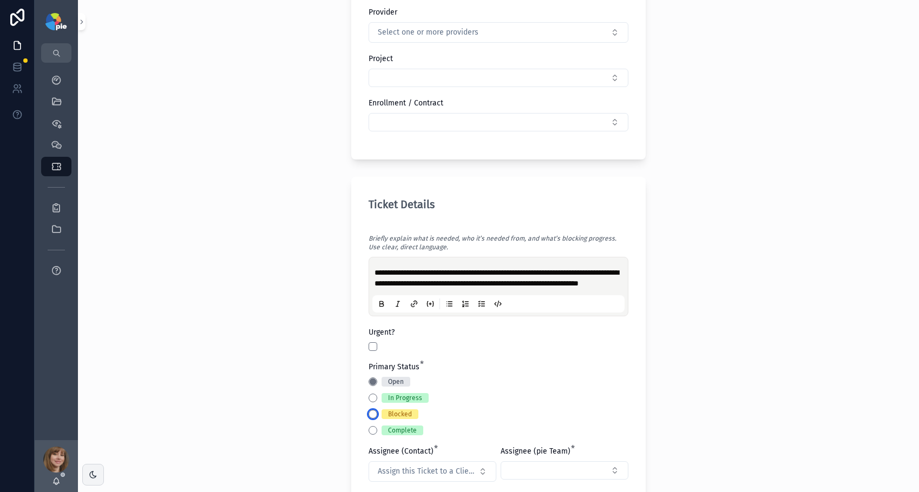
click at [368, 419] on button "Blocked" at bounding box center [372, 414] width 9 height 9
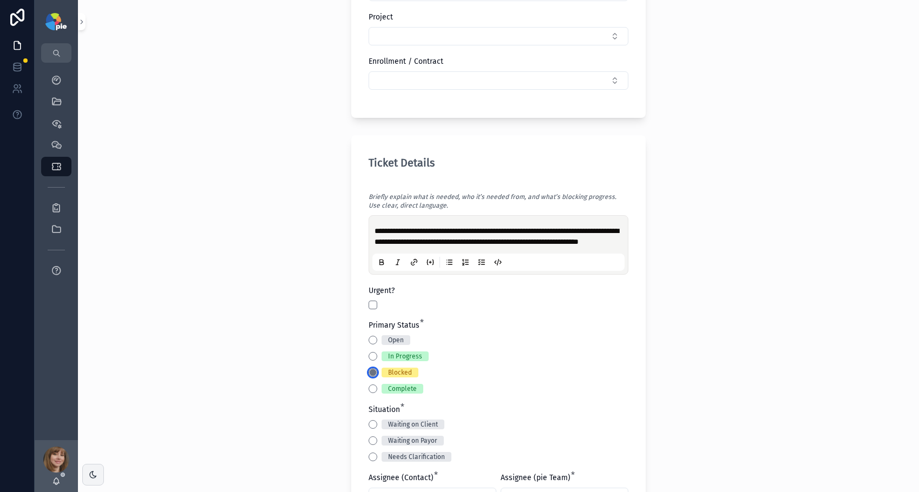
scroll to position [449, 0]
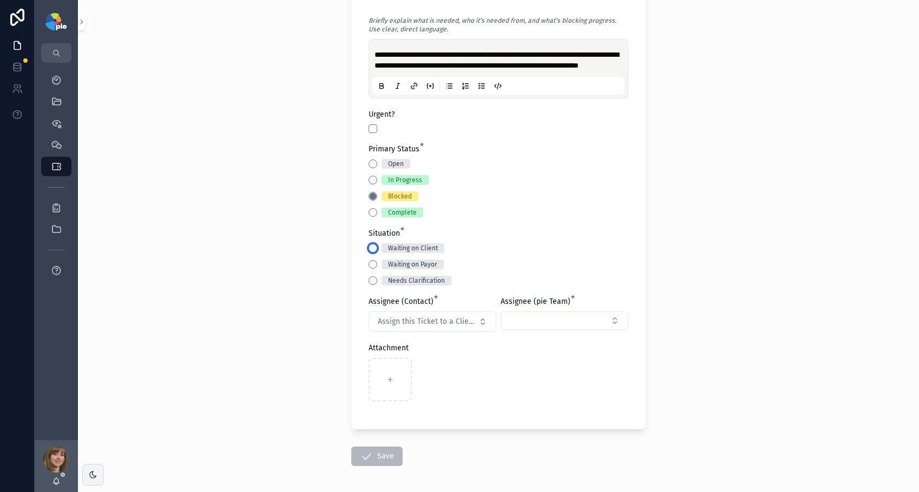
click at [368, 253] on button "Waiting on Client" at bounding box center [372, 248] width 9 height 9
click at [391, 327] on span "Assign this Ticket to a Client Contact" at bounding box center [426, 322] width 96 height 11
type input "***"
click at [411, 394] on span "[PERSON_NAME]" at bounding box center [396, 393] width 56 height 11
click at [538, 330] on button "Select Button" at bounding box center [564, 321] width 128 height 18
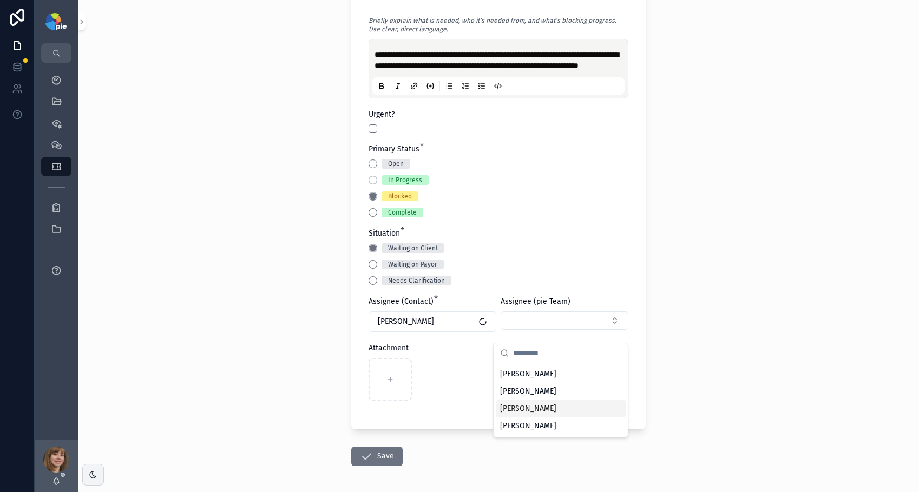
click at [534, 402] on div "[PERSON_NAME]" at bounding box center [561, 408] width 130 height 17
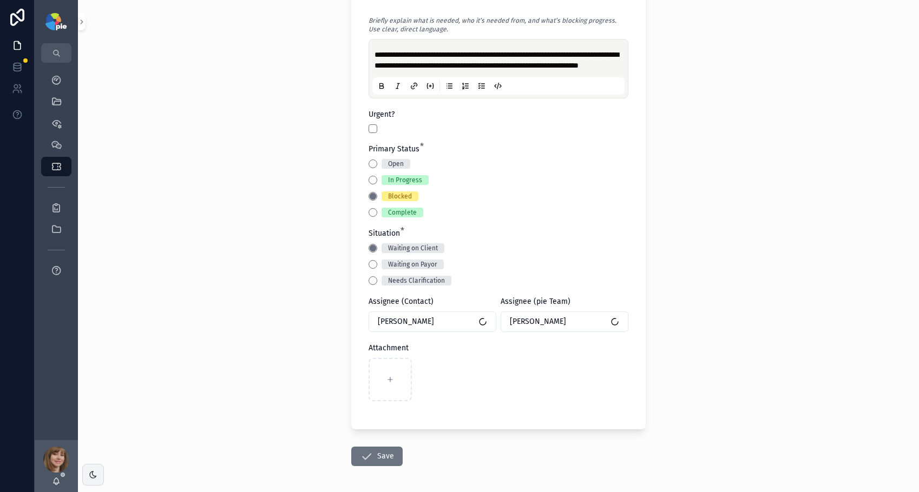
click at [716, 360] on div "**********" at bounding box center [498, 246] width 841 height 492
click at [377, 466] on button "Save" at bounding box center [376, 456] width 51 height 19
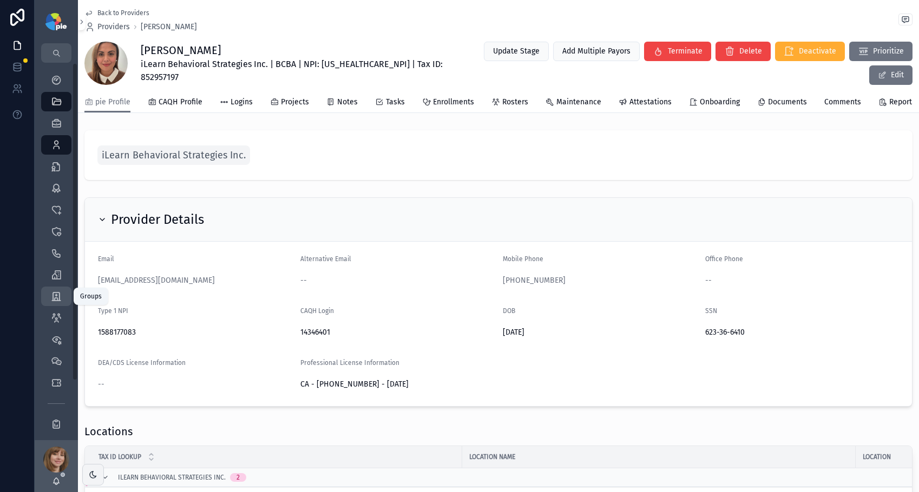
click at [54, 300] on icon "scrollable content" at bounding box center [56, 296] width 11 height 11
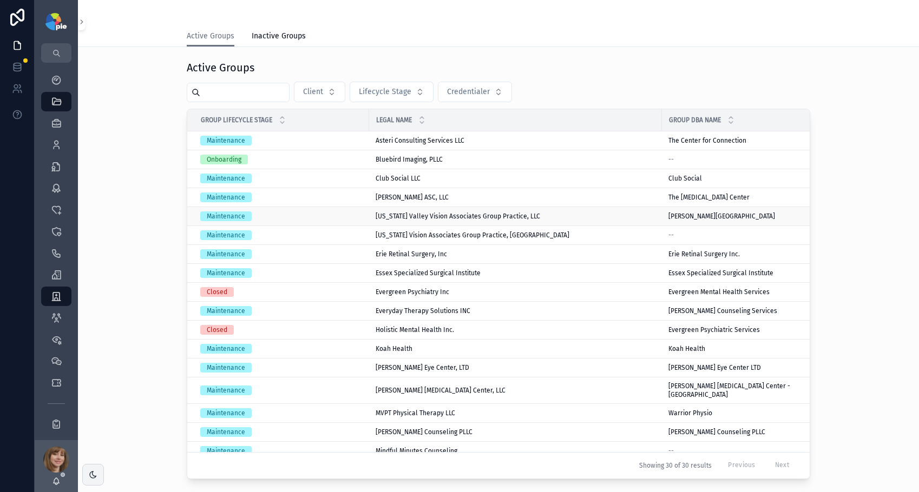
click at [299, 214] on div "Maintenance" at bounding box center [281, 217] width 162 height 10
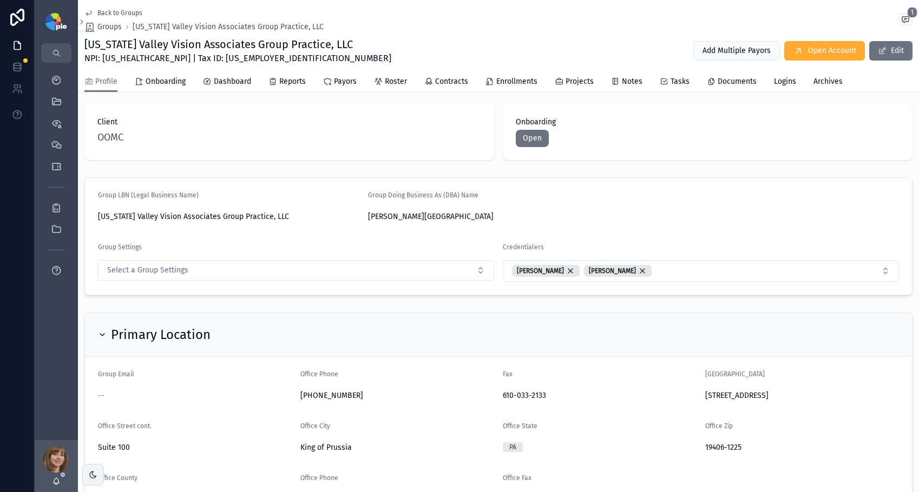
scroll to position [9, 0]
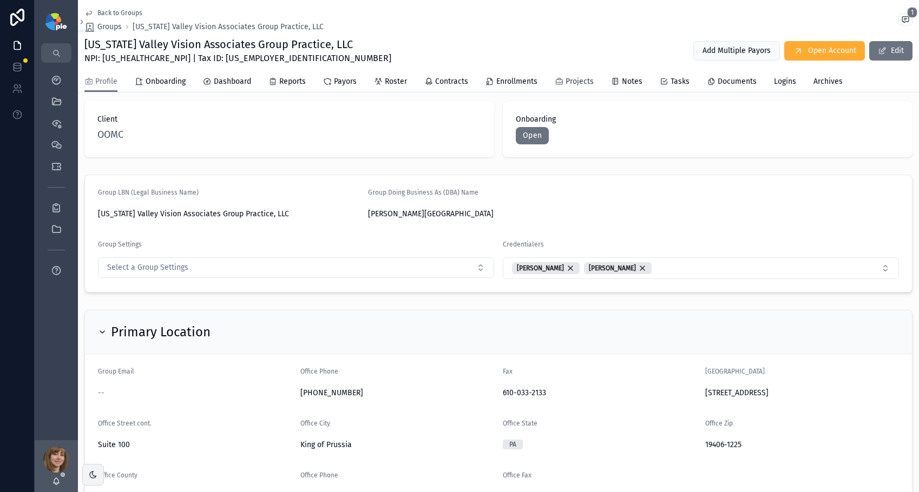
click at [579, 79] on span "Projects" at bounding box center [579, 81] width 28 height 11
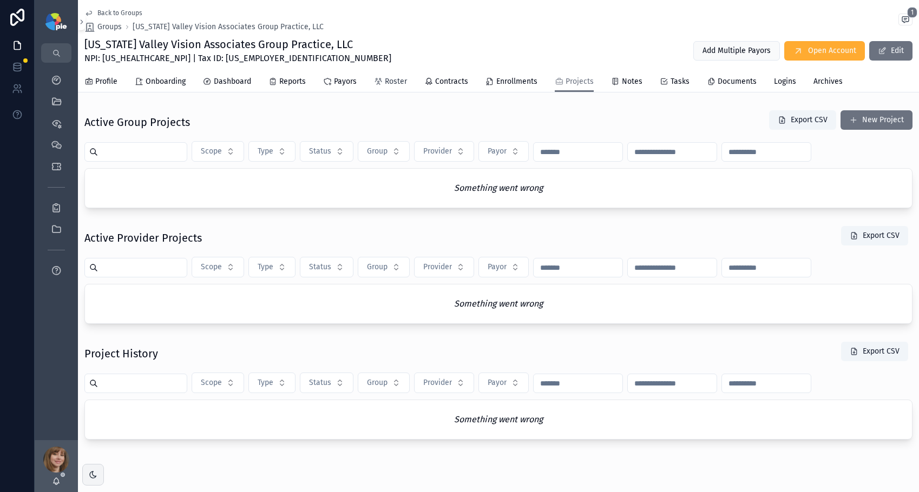
click at [395, 82] on span "Roster" at bounding box center [396, 81] width 22 height 11
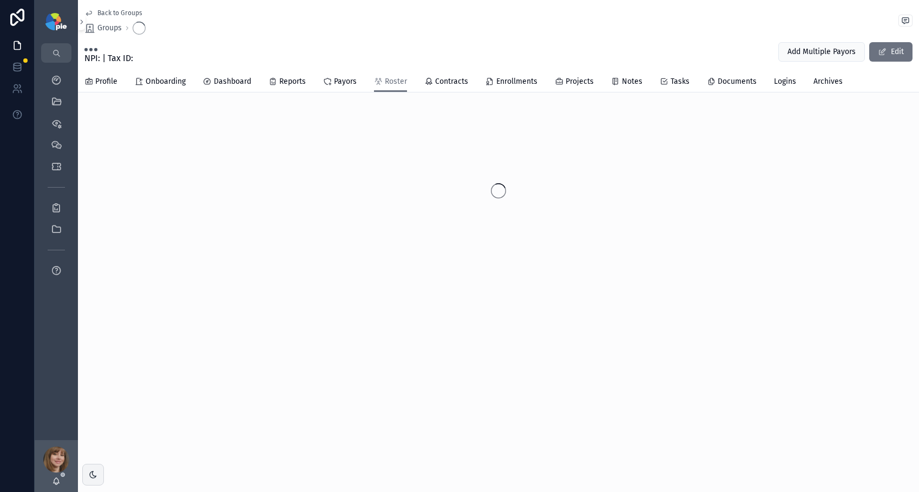
click at [60, 456] on div "scrollable content" at bounding box center [56, 460] width 26 height 26
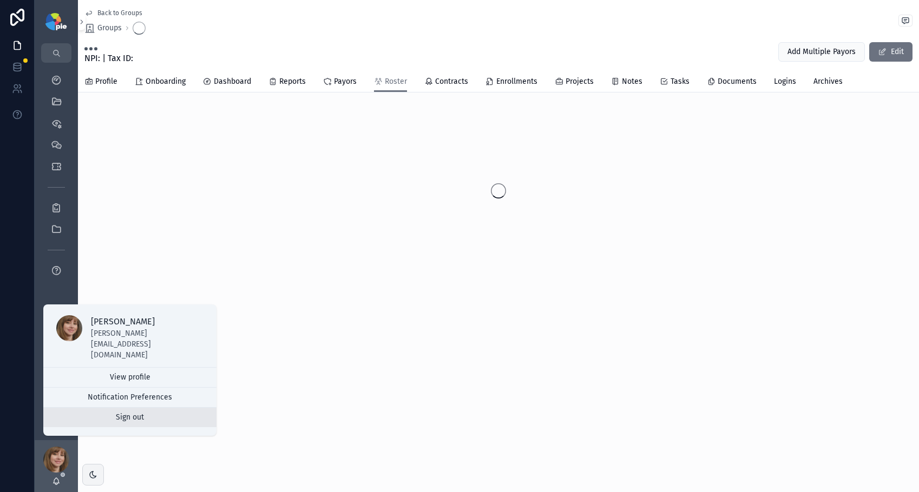
click at [107, 420] on button "Sign out" at bounding box center [129, 417] width 173 height 19
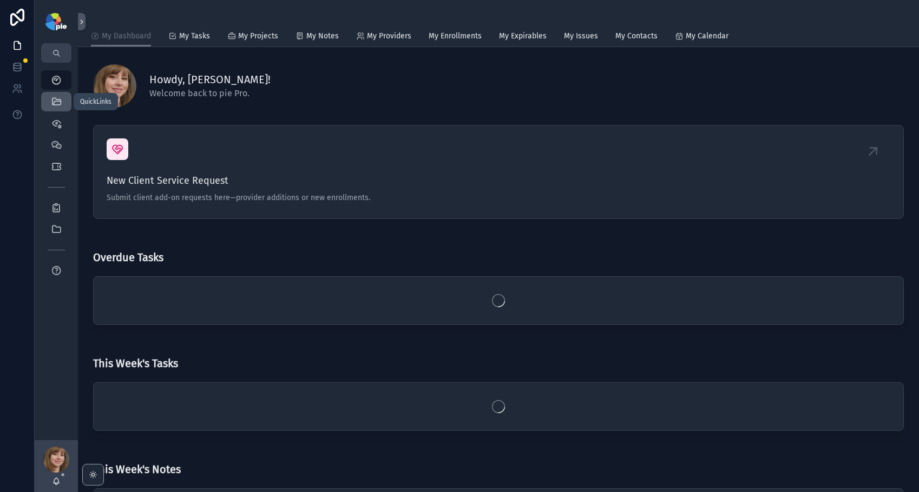
click at [55, 102] on icon "scrollable content" at bounding box center [56, 101] width 11 height 11
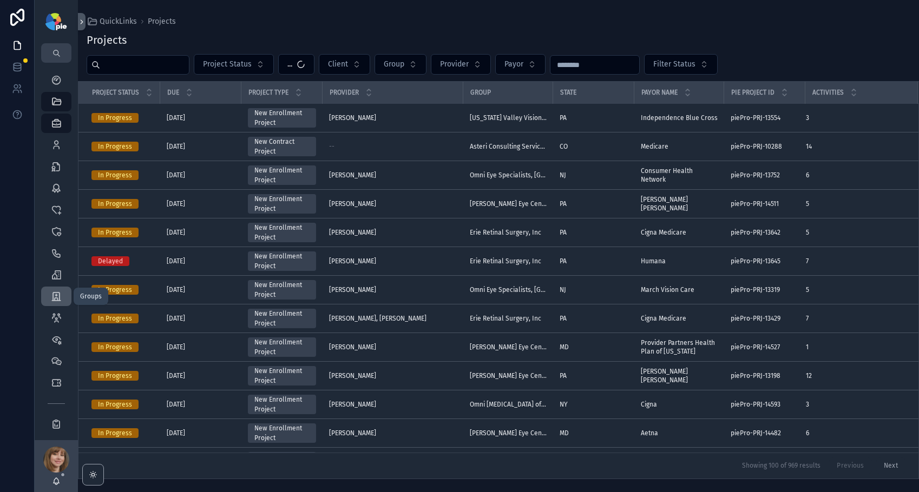
click at [55, 292] on icon "scrollable content" at bounding box center [56, 296] width 11 height 11
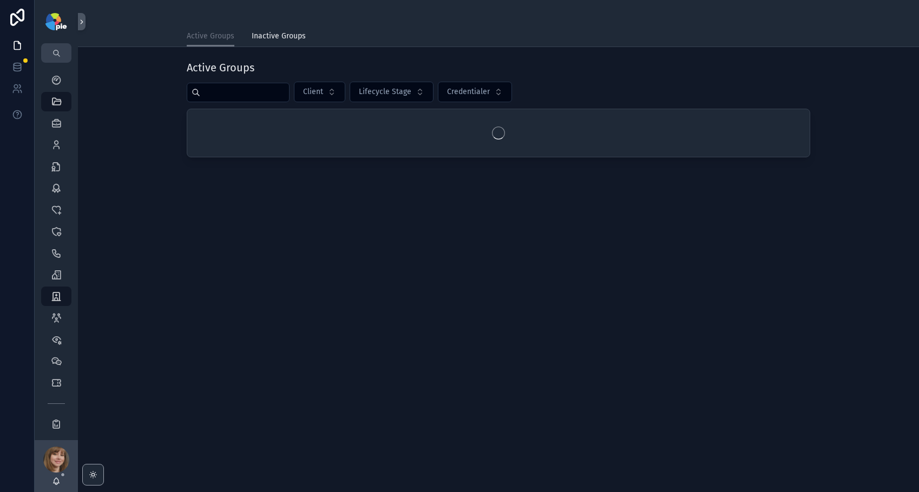
click at [214, 94] on input "scrollable content" at bounding box center [244, 92] width 89 height 15
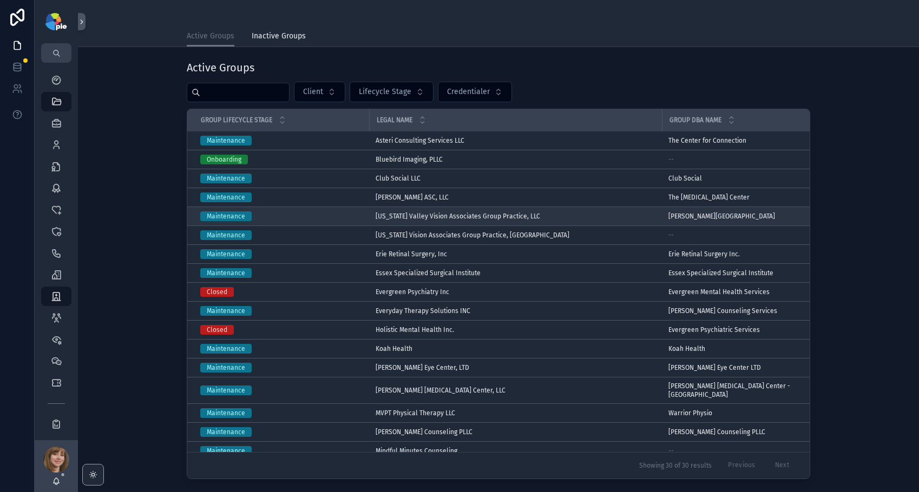
click at [445, 212] on span "[US_STATE] Valley Vision Associates Group Practice, LLC" at bounding box center [457, 216] width 164 height 9
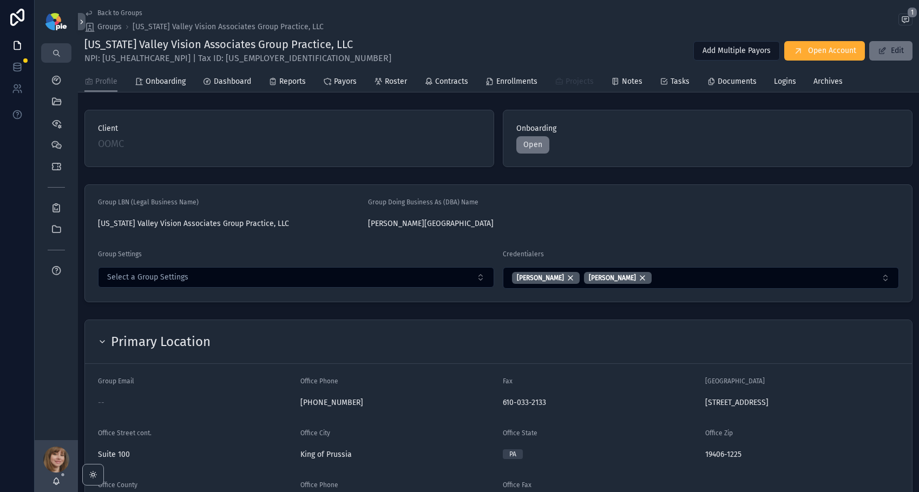
click at [580, 83] on span "Projects" at bounding box center [579, 81] width 28 height 11
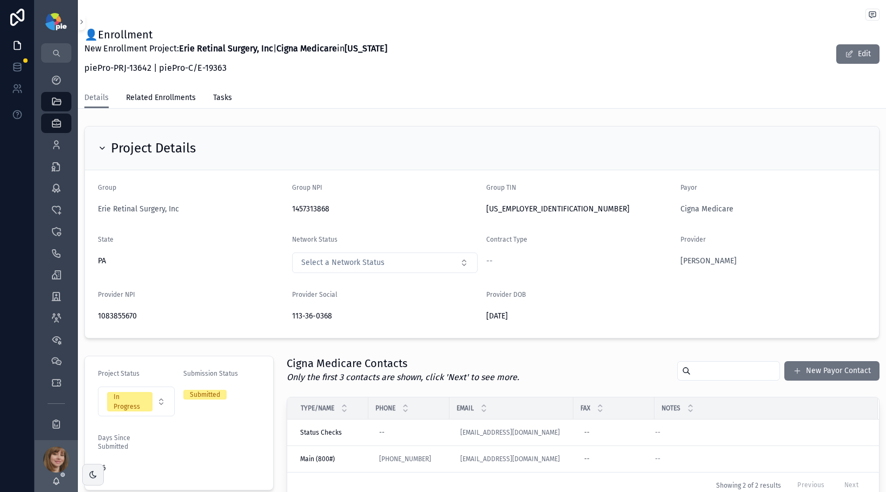
scroll to position [289, 0]
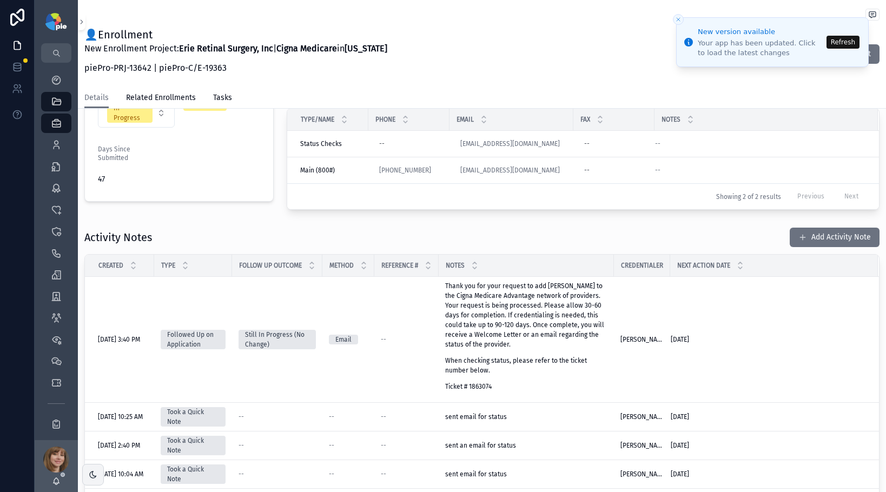
click at [848, 42] on button "Refresh" at bounding box center [843, 42] width 33 height 13
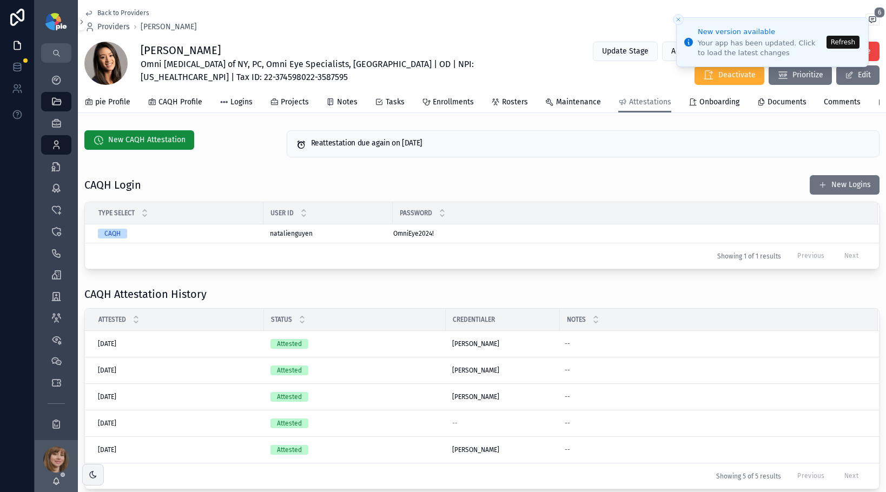
click at [846, 41] on button "Refresh" at bounding box center [843, 42] width 33 height 13
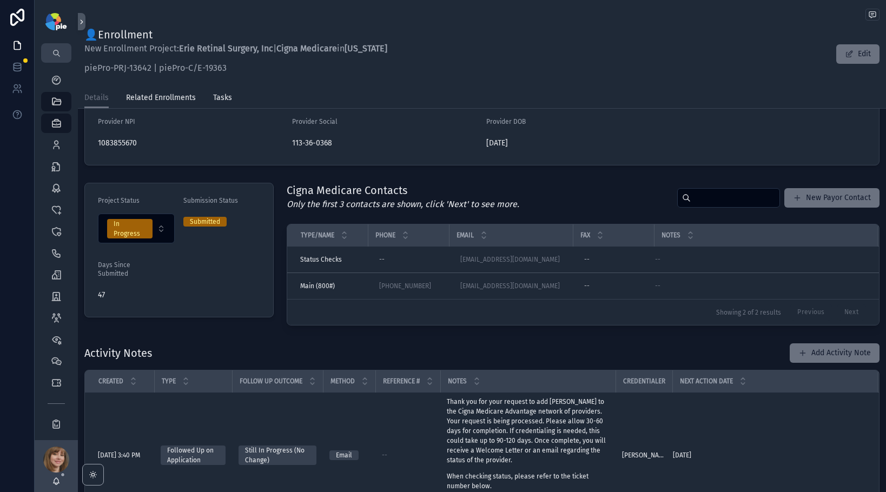
scroll to position [189, 0]
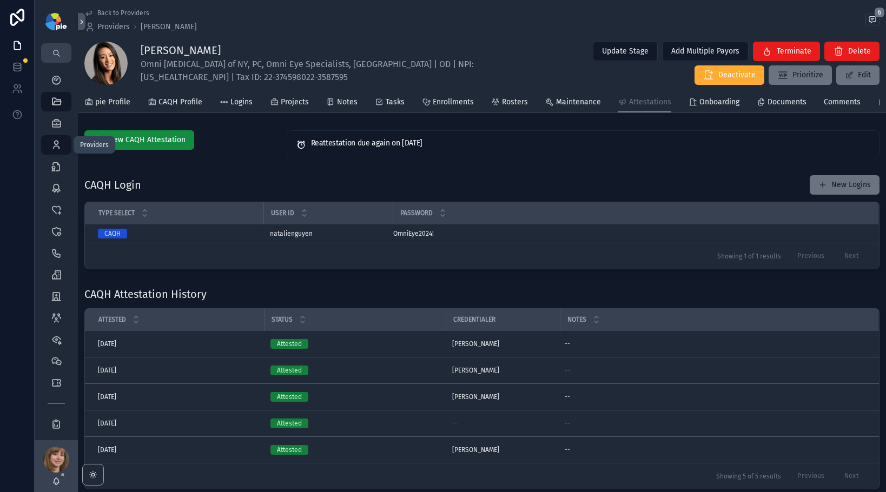
click at [56, 143] on icon "scrollable content" at bounding box center [56, 145] width 11 height 11
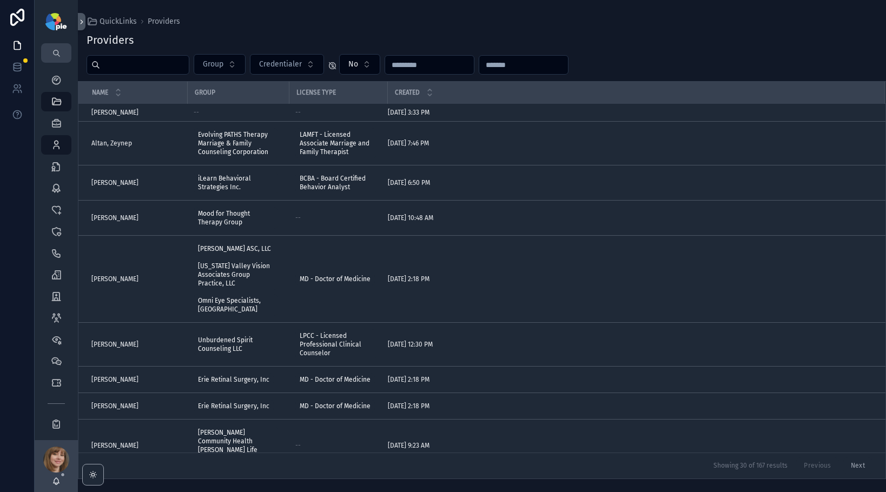
click at [155, 59] on input "scrollable content" at bounding box center [144, 64] width 89 height 15
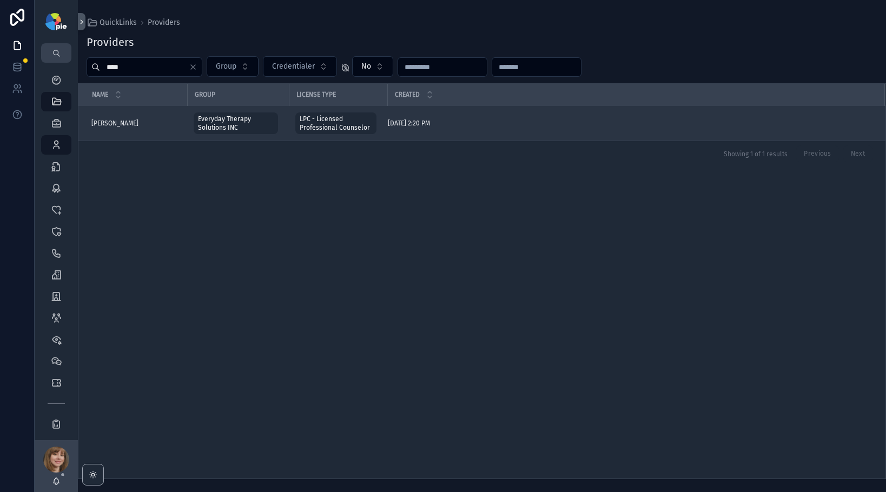
type input "****"
click at [121, 120] on span "[PERSON_NAME]" at bounding box center [114, 123] width 47 height 9
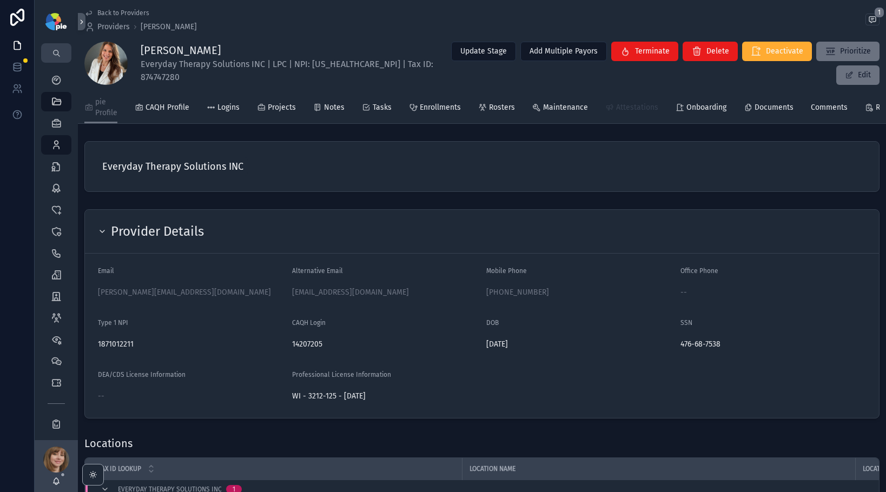
click at [636, 103] on span "Attestations" at bounding box center [637, 107] width 42 height 11
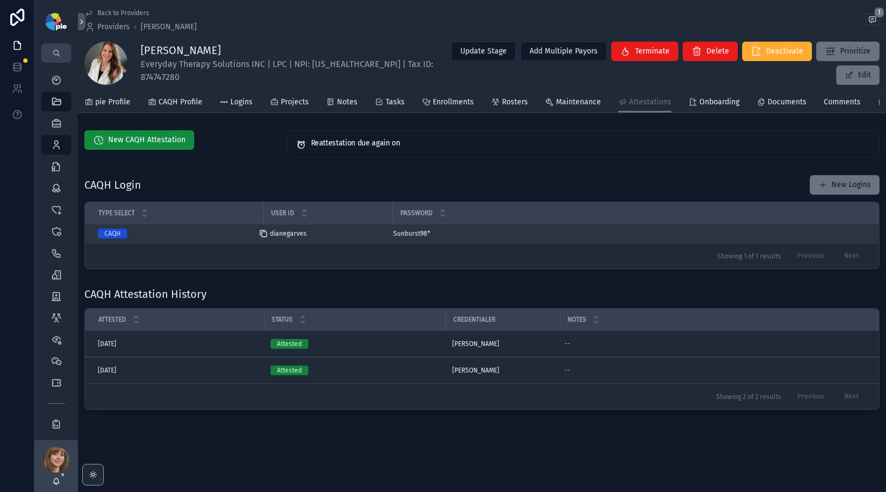
click at [266, 238] on icon "scrollable content" at bounding box center [263, 233] width 9 height 9
click at [388, 238] on icon "scrollable content" at bounding box center [387, 233] width 9 height 9
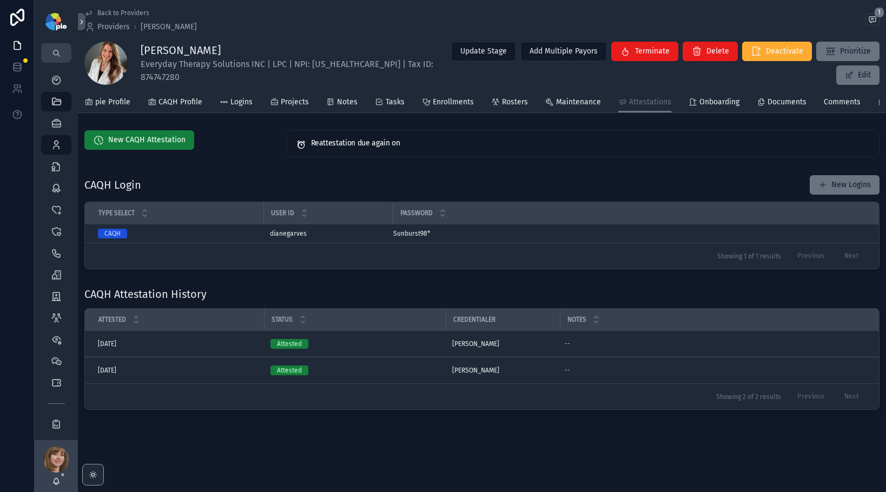
click at [135, 146] on span "New CAQH Attestation" at bounding box center [146, 140] width 77 height 11
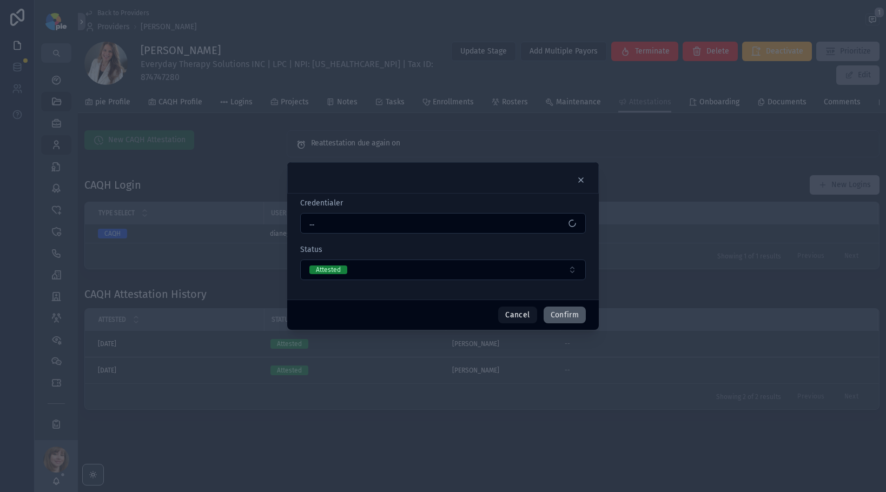
click at [576, 312] on button "Confirm" at bounding box center [565, 315] width 42 height 17
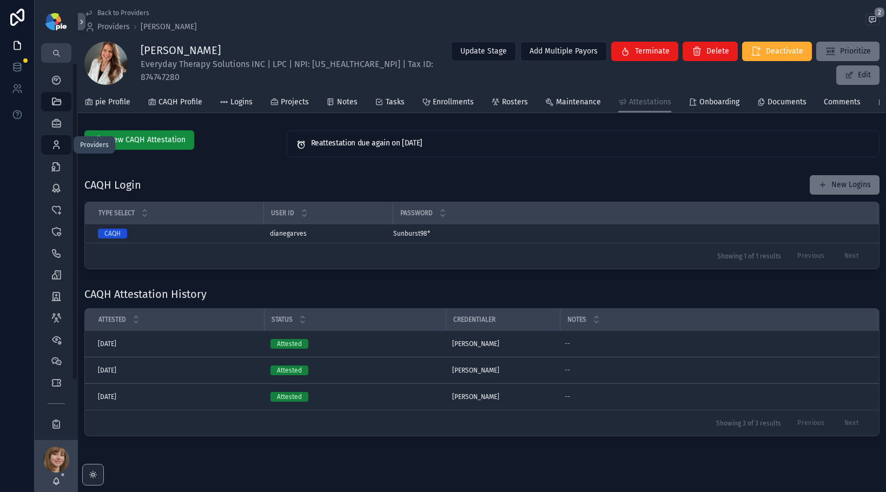
click at [60, 146] on icon "scrollable content" at bounding box center [56, 145] width 11 height 11
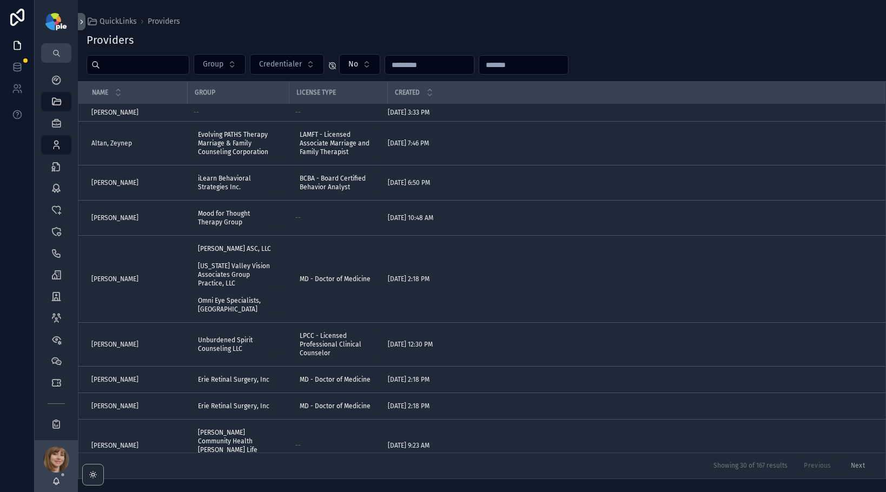
click at [143, 67] on input "scrollable content" at bounding box center [144, 64] width 89 height 15
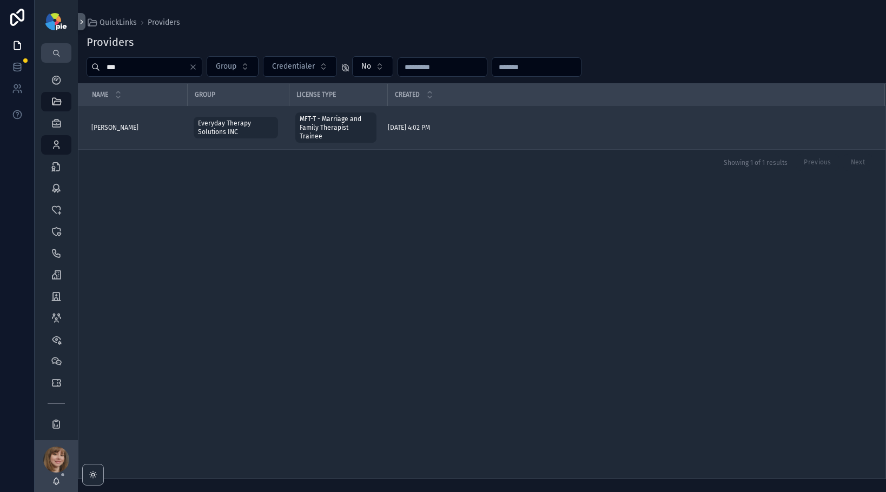
type input "***"
click at [115, 123] on span "Fraschen, Megan" at bounding box center [114, 127] width 47 height 9
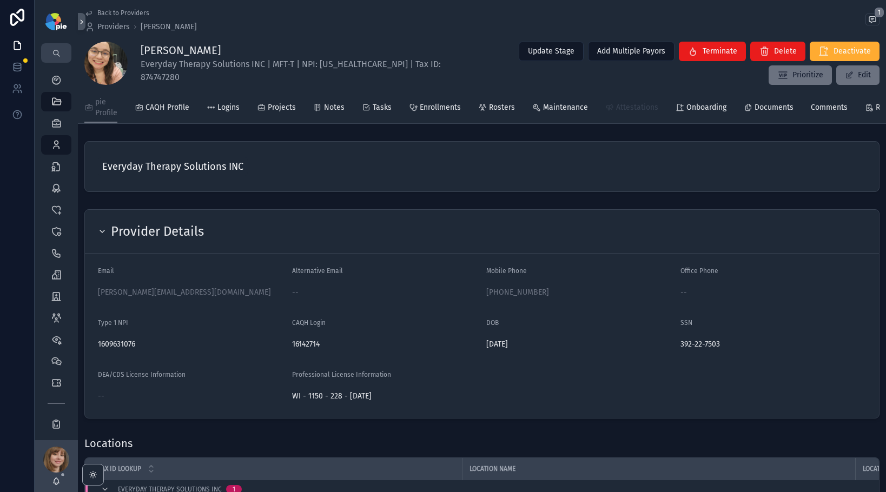
click at [607, 108] on icon "scrollable content" at bounding box center [609, 107] width 9 height 9
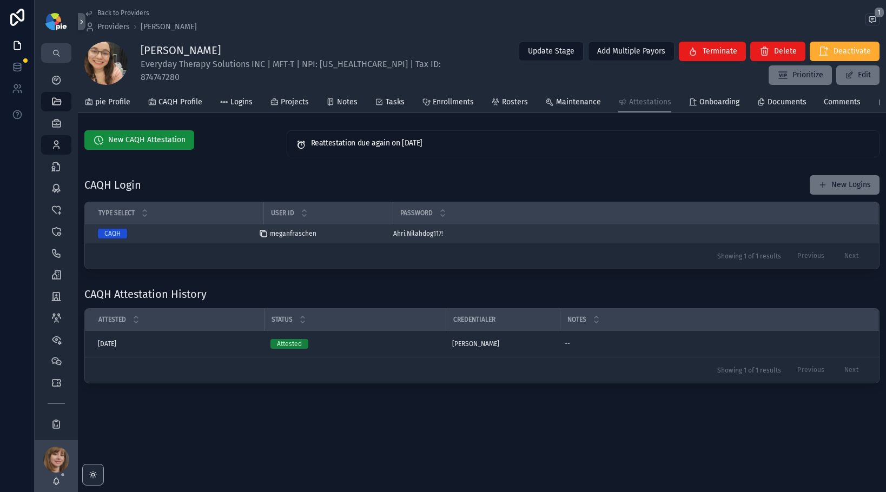
click at [261, 238] on icon "scrollable content" at bounding box center [263, 233] width 9 height 9
click at [384, 238] on icon "scrollable content" at bounding box center [387, 233] width 9 height 9
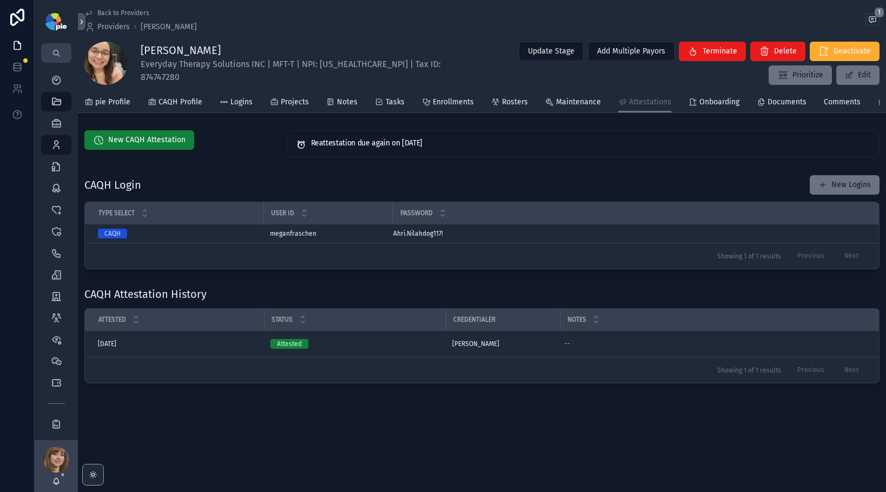
click at [160, 146] on span "New CAQH Attestation" at bounding box center [146, 140] width 77 height 11
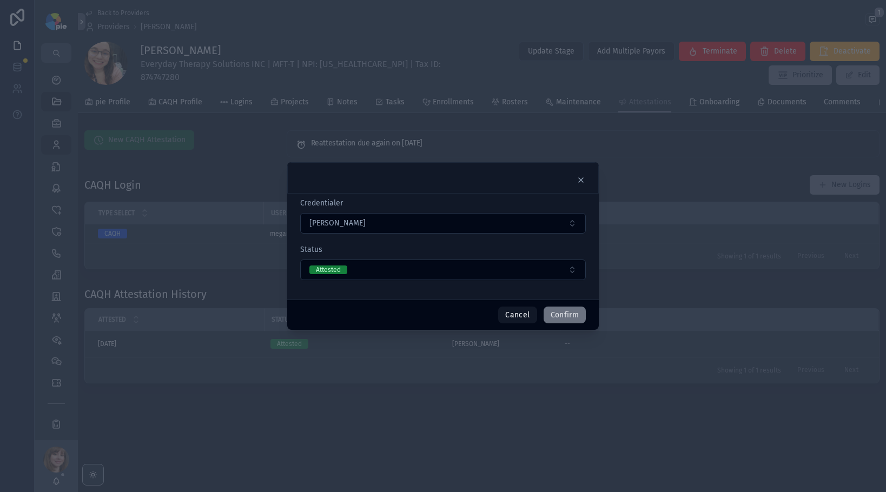
click at [667, 172] on div at bounding box center [443, 246] width 886 height 492
click at [563, 320] on button "Confirm" at bounding box center [565, 315] width 42 height 17
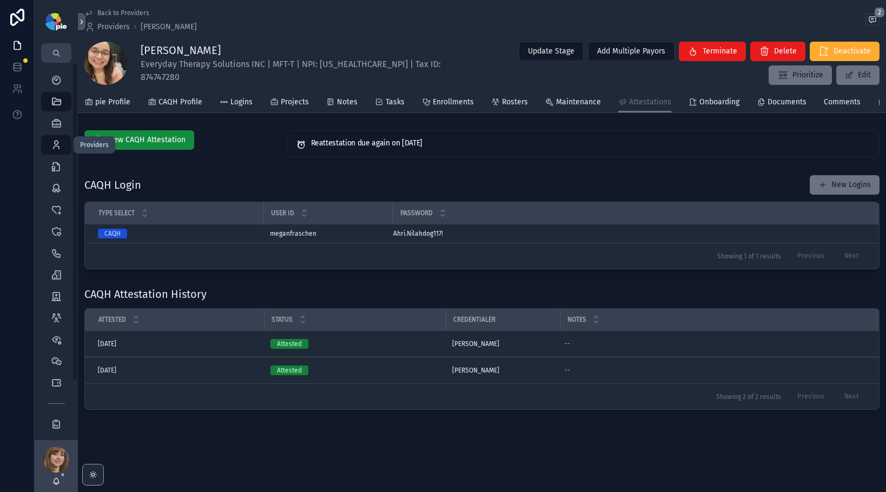
click at [59, 144] on icon "scrollable content" at bounding box center [56, 145] width 11 height 11
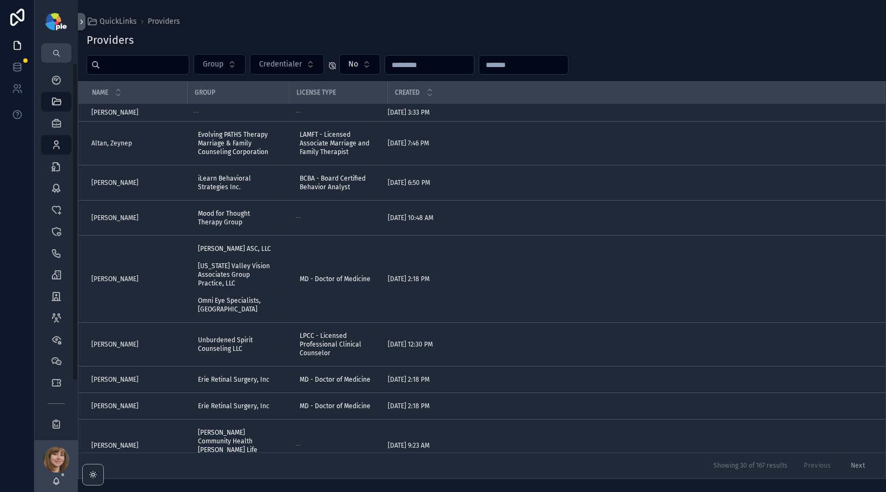
click at [119, 65] on input "scrollable content" at bounding box center [144, 64] width 89 height 15
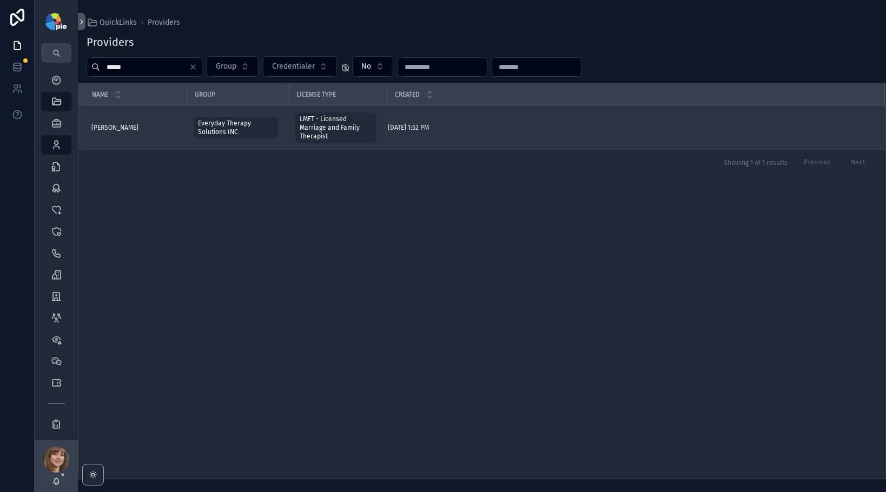
type input "*****"
click at [126, 127] on span "[PERSON_NAME]" at bounding box center [114, 127] width 47 height 9
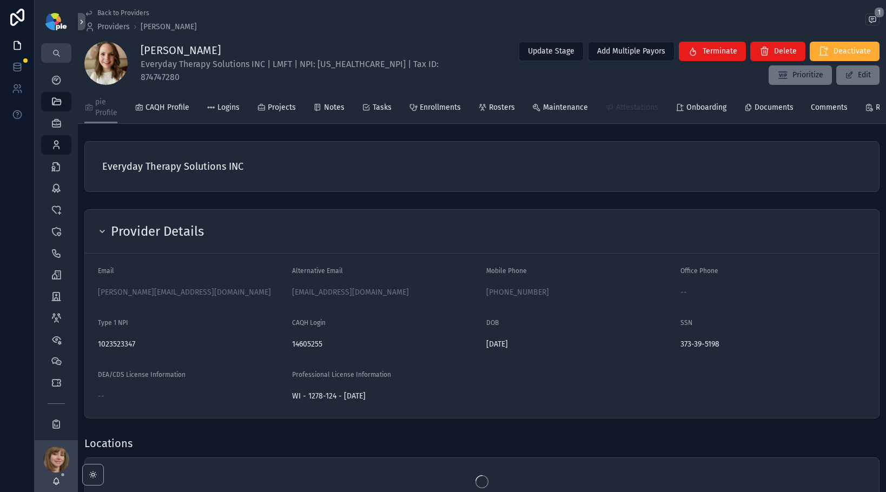
click at [636, 107] on span "Attestations" at bounding box center [637, 107] width 42 height 11
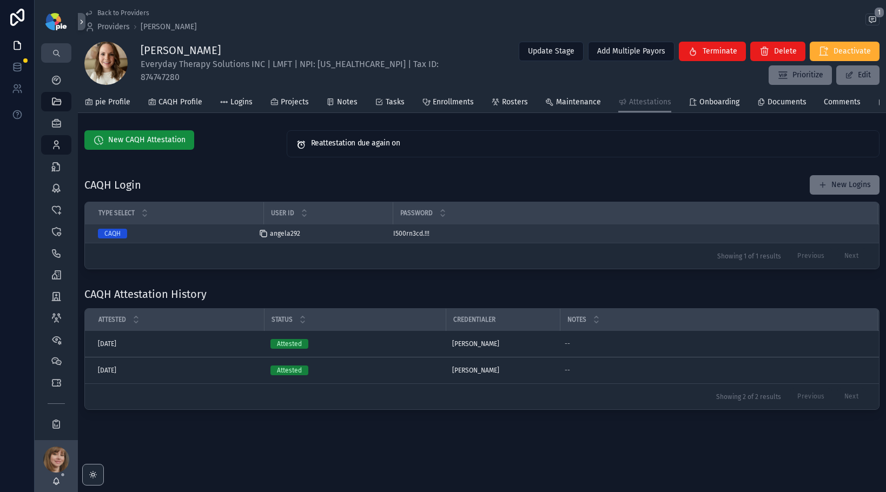
click at [265, 238] on icon "scrollable content" at bounding box center [263, 233] width 9 height 9
click at [387, 238] on icon "scrollable content" at bounding box center [387, 233] width 9 height 9
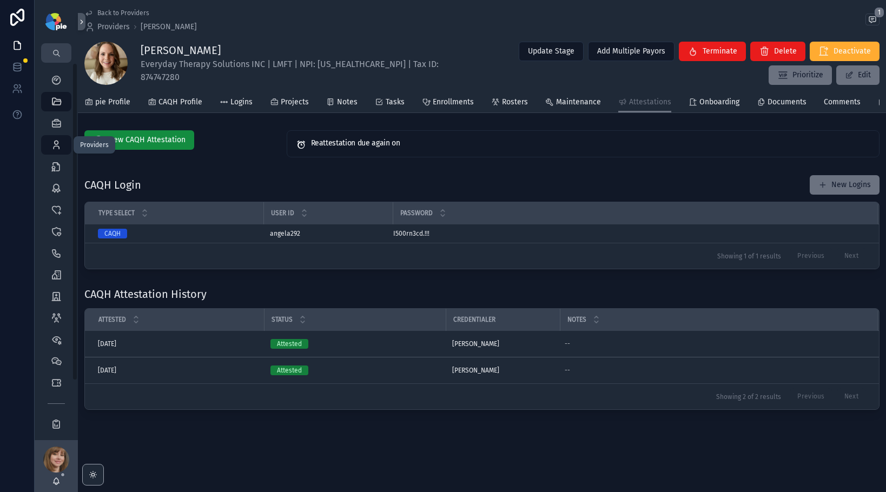
click at [61, 146] on icon "scrollable content" at bounding box center [56, 145] width 11 height 11
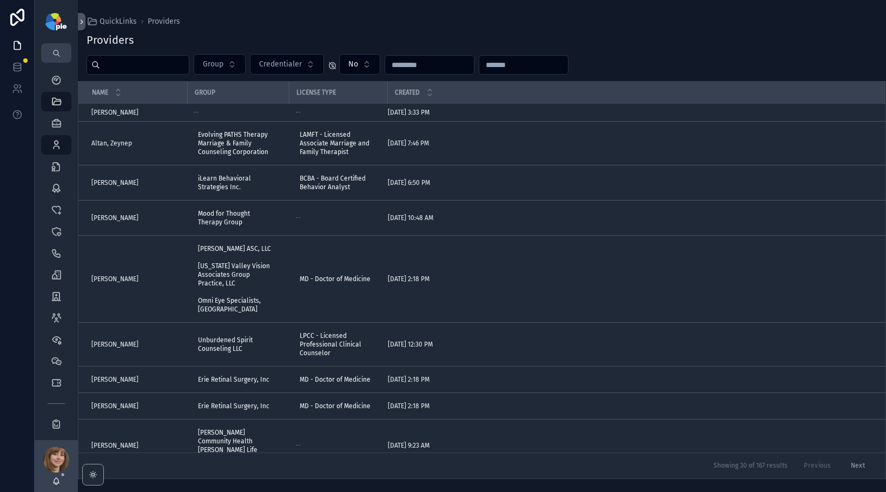
click at [142, 62] on input "scrollable content" at bounding box center [144, 64] width 89 height 15
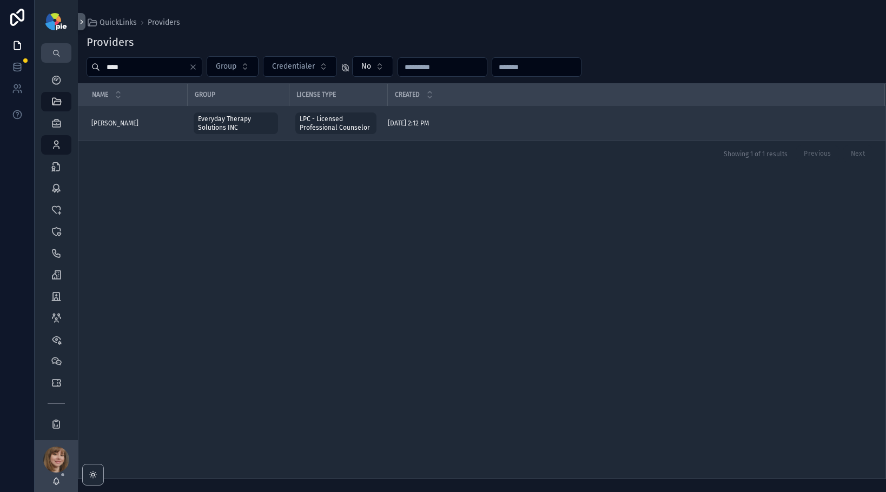
type input "****"
click at [119, 122] on span "[PERSON_NAME]" at bounding box center [114, 123] width 47 height 9
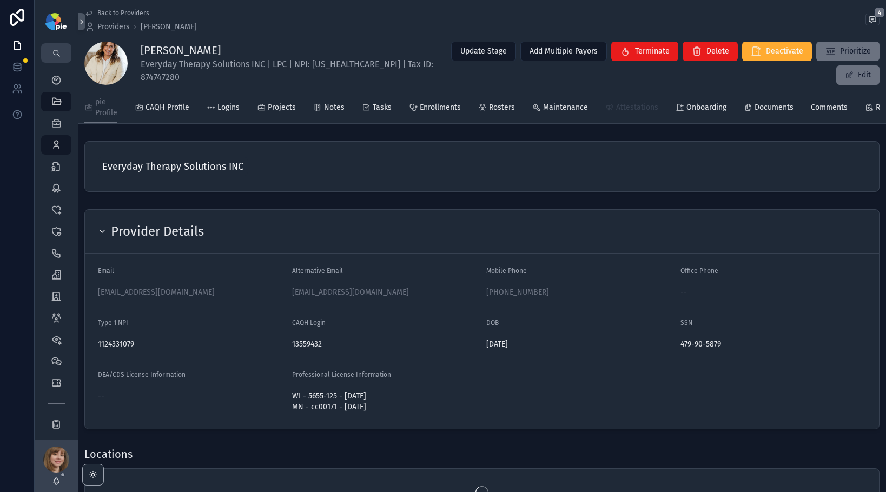
click at [645, 114] on link "Attestations" at bounding box center [631, 109] width 53 height 22
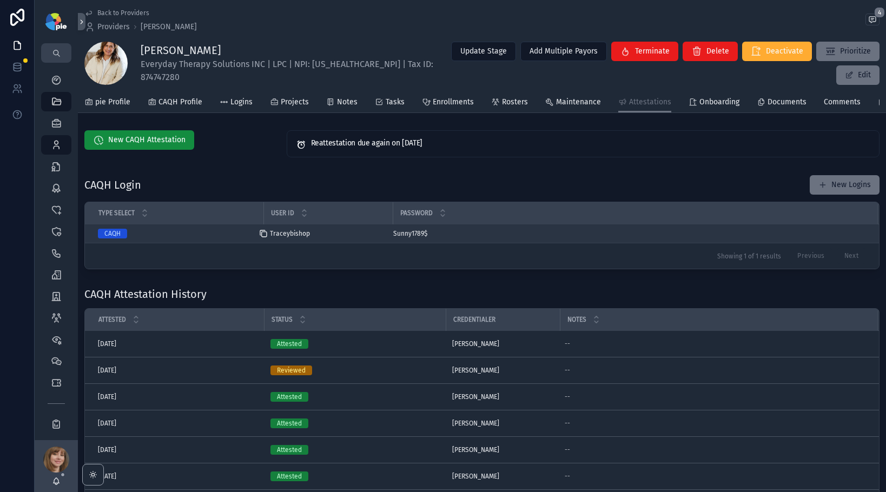
click at [268, 238] on div "scrollable content" at bounding box center [267, 233] width 17 height 9
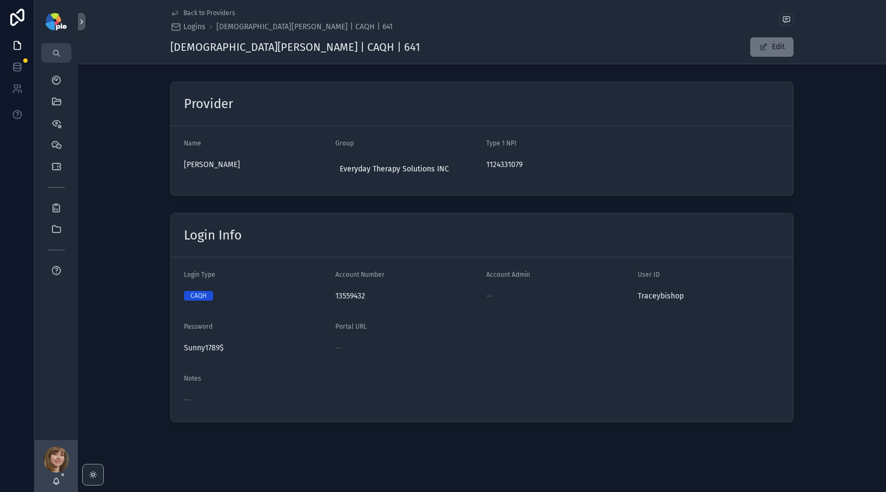
click at [209, 12] on span "Back to Providers" at bounding box center [209, 13] width 52 height 9
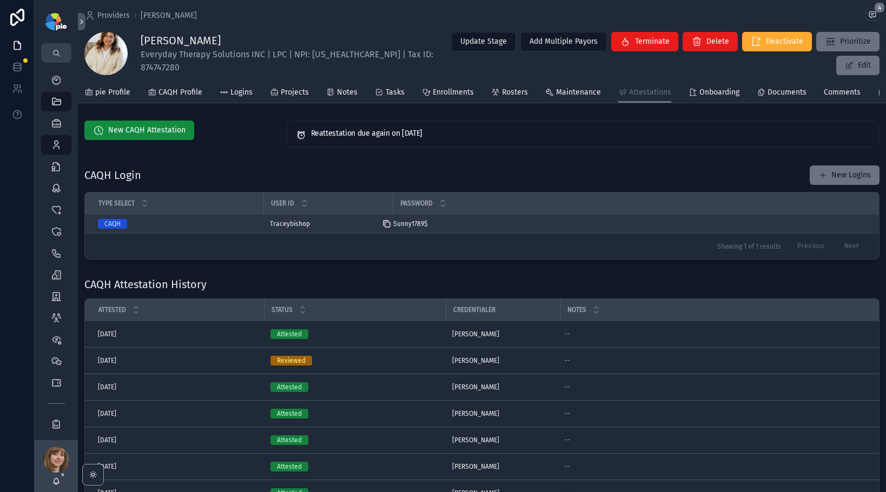
click at [390, 228] on icon "scrollable content" at bounding box center [387, 224] width 9 height 9
click at [267, 227] on icon "scrollable content" at bounding box center [264, 224] width 5 height 5
click at [387, 228] on icon "scrollable content" at bounding box center [387, 224] width 9 height 9
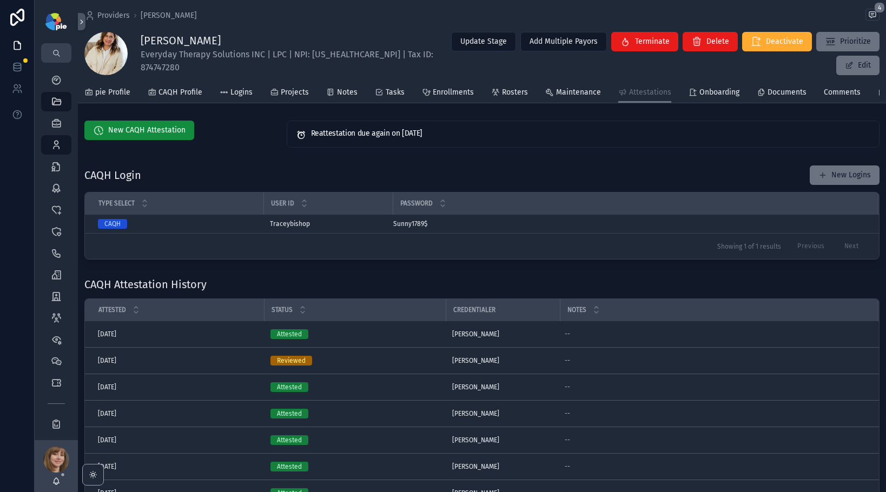
click at [264, 167] on div "CAQH Login New Logins Type Select User ID Password CAQH Traceybishop Traceybish…" at bounding box center [482, 212] width 808 height 103
click at [54, 146] on icon "scrollable content" at bounding box center [56, 145] width 11 height 11
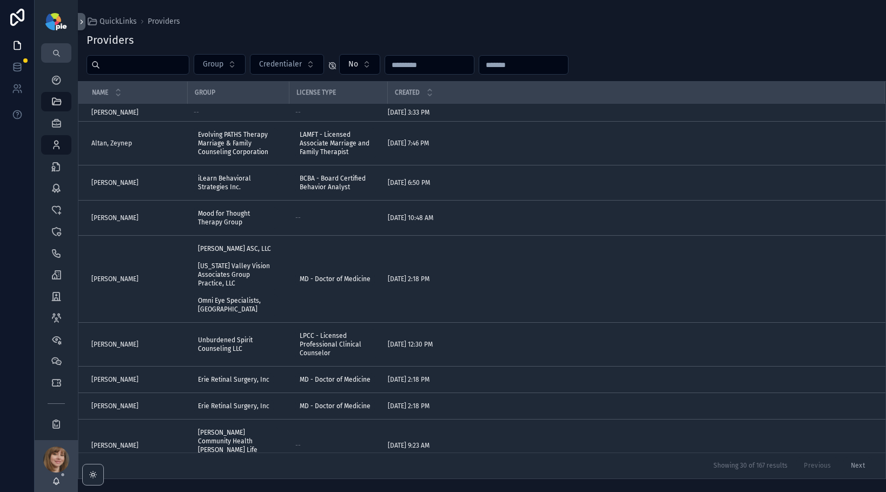
click at [147, 69] on input "scrollable content" at bounding box center [144, 64] width 89 height 15
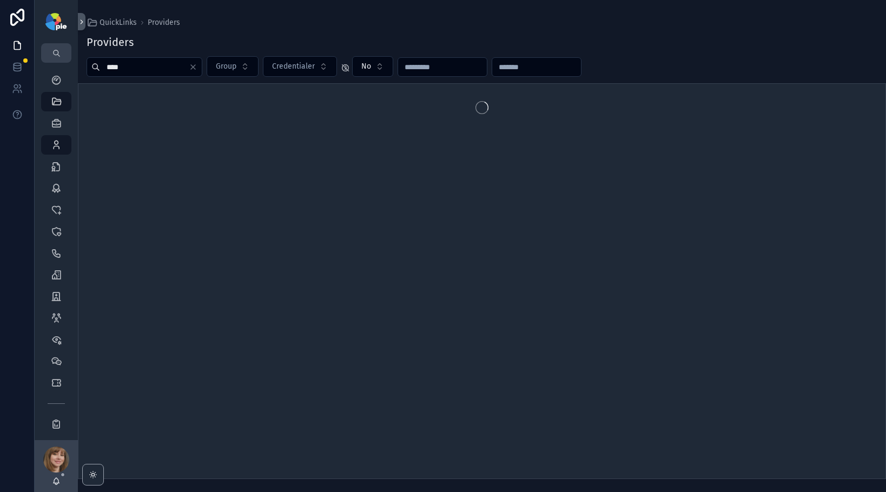
type input "*****"
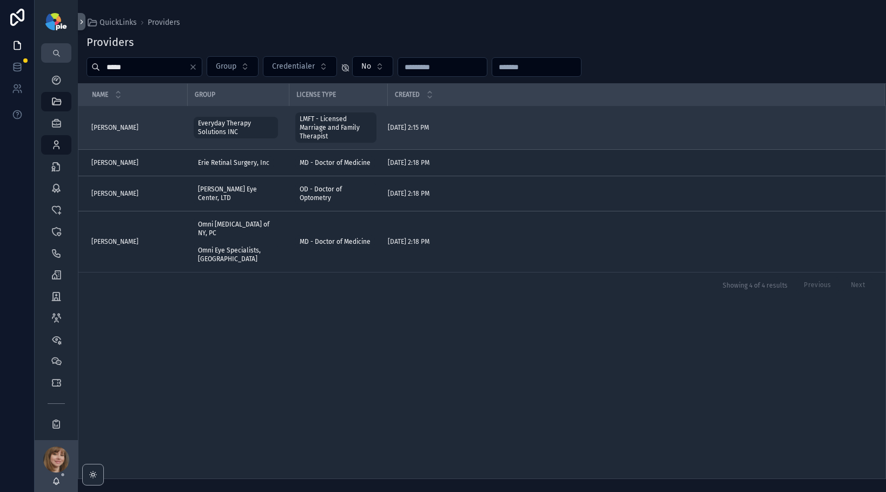
click at [139, 126] on div "[PERSON_NAME] [PERSON_NAME]" at bounding box center [135, 127] width 89 height 9
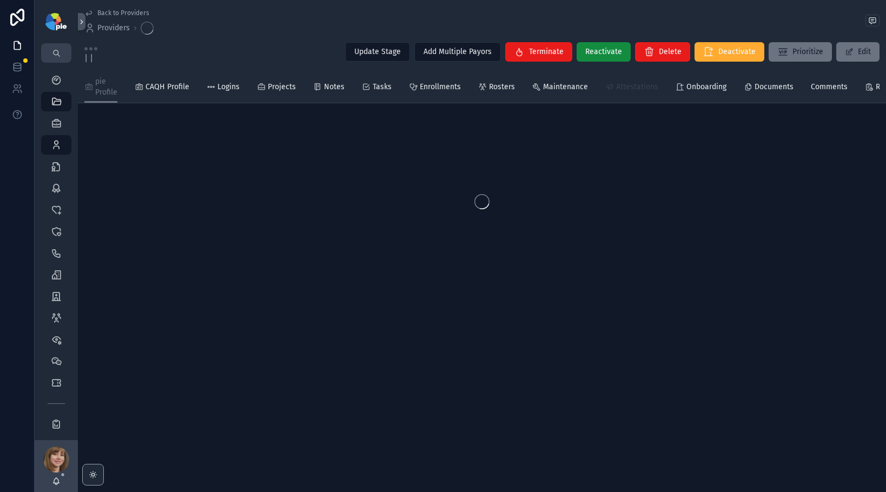
click at [634, 84] on span "Attestations" at bounding box center [637, 87] width 42 height 11
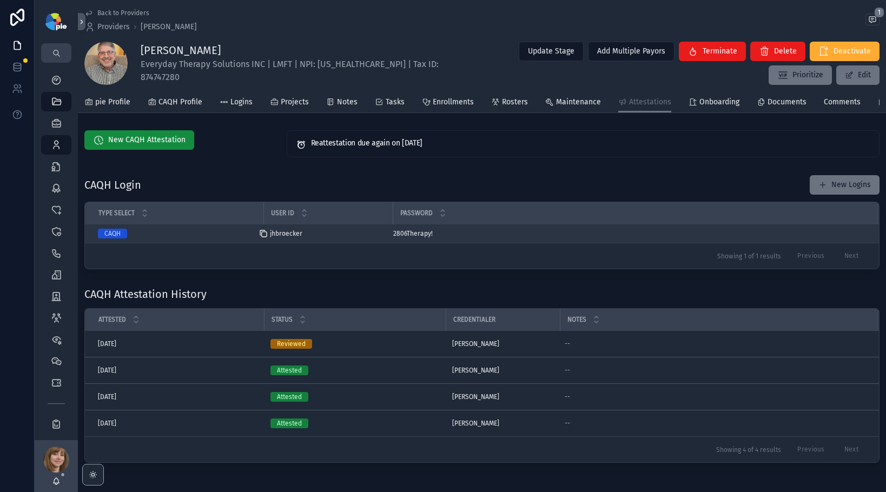
click at [265, 237] on icon "scrollable content" at bounding box center [264, 234] width 5 height 5
click at [386, 238] on icon "scrollable content" at bounding box center [387, 233] width 9 height 9
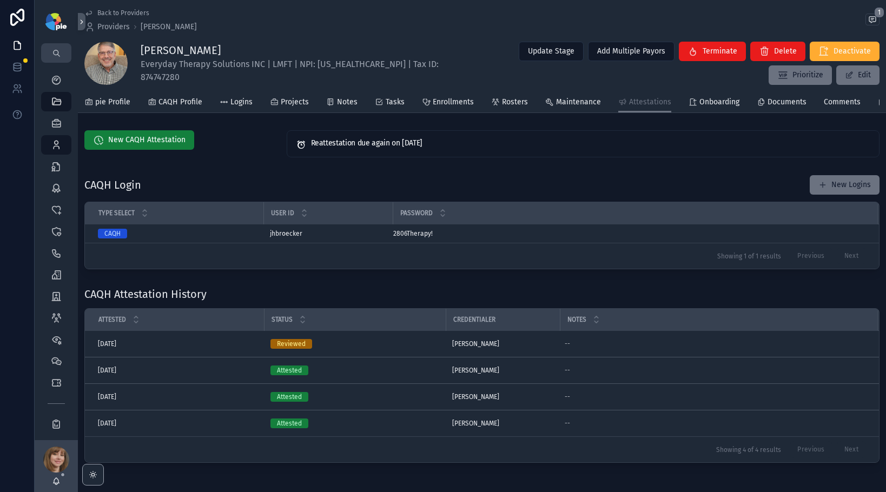
click at [148, 143] on span "New CAQH Attestation" at bounding box center [146, 140] width 77 height 11
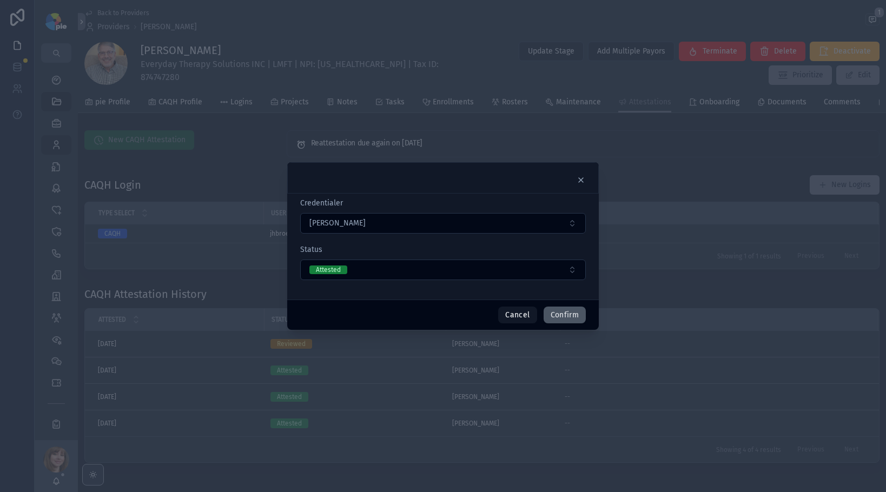
click at [568, 319] on button "Confirm" at bounding box center [565, 315] width 42 height 17
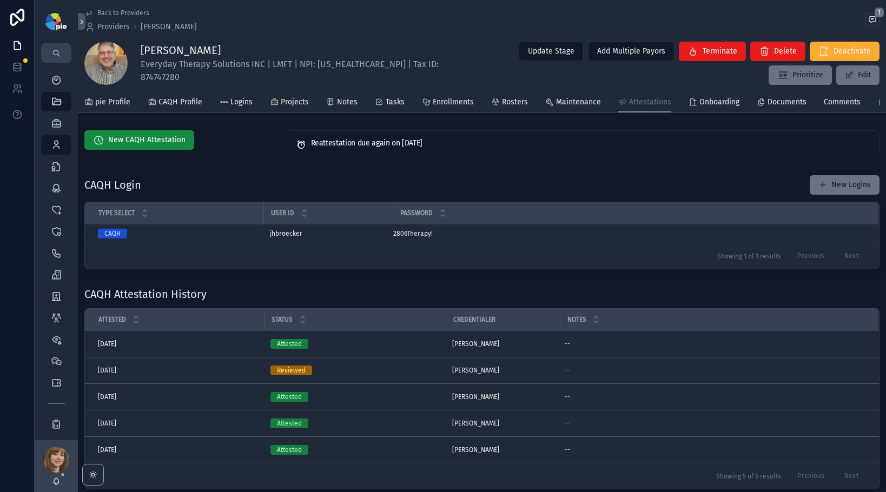
click at [341, 292] on div "CAQH Attestation History" at bounding box center [481, 294] width 795 height 15
click at [55, 141] on icon "scrollable content" at bounding box center [56, 145] width 11 height 11
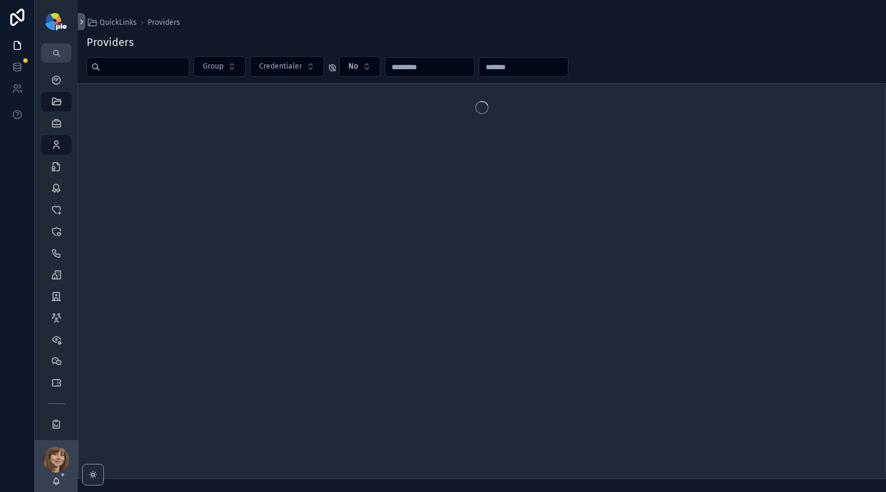
click at [120, 66] on input "scrollable content" at bounding box center [144, 67] width 89 height 15
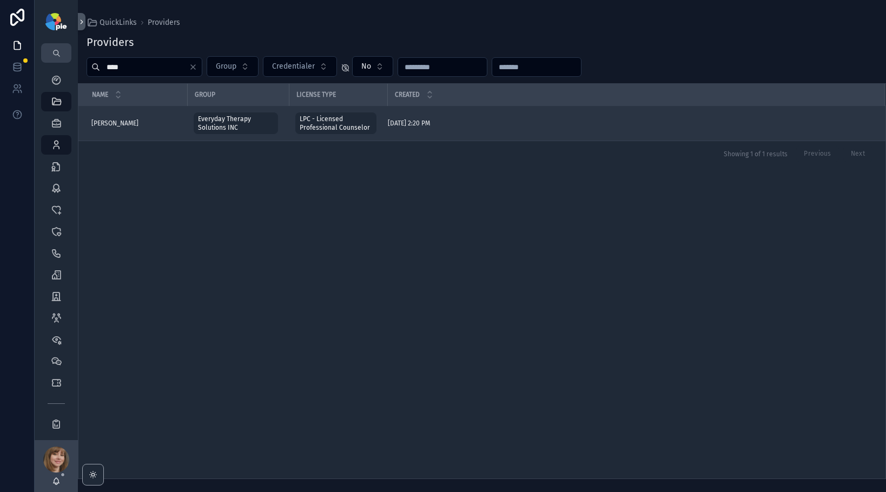
type input "****"
click at [116, 120] on span "[PERSON_NAME]" at bounding box center [114, 123] width 47 height 9
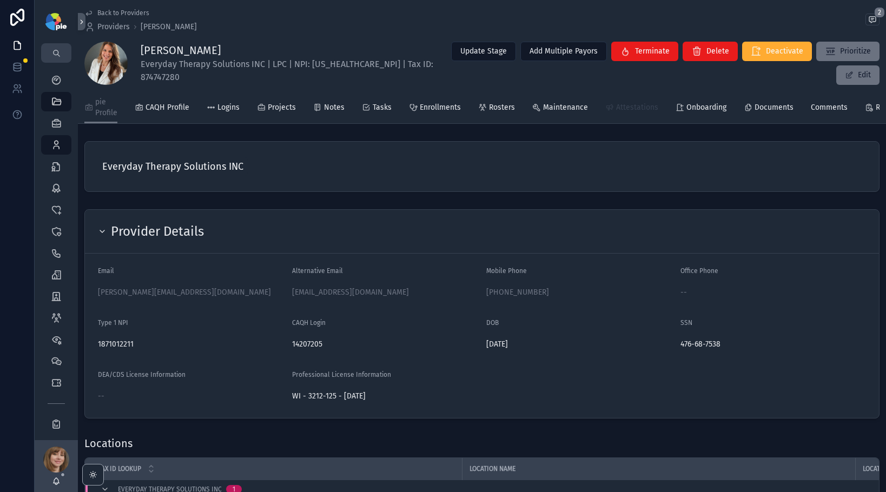
click at [630, 109] on span "Attestations" at bounding box center [637, 107] width 42 height 11
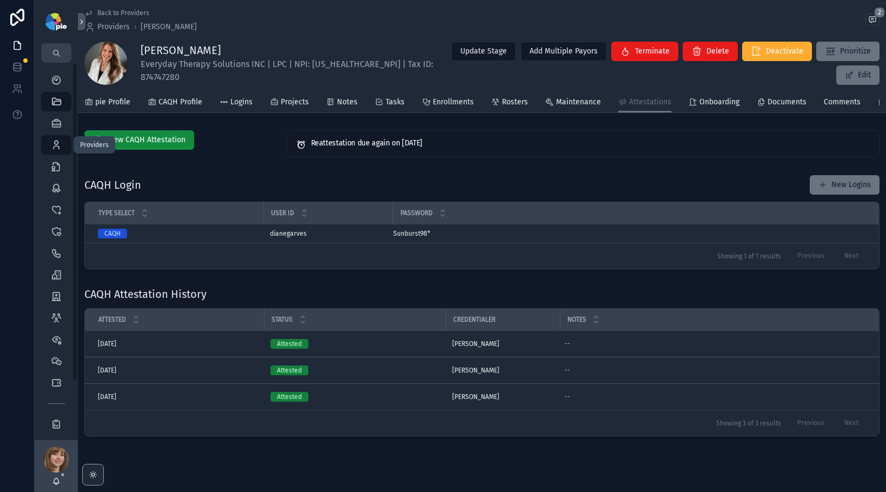
click at [56, 148] on icon "scrollable content" at bounding box center [56, 145] width 11 height 11
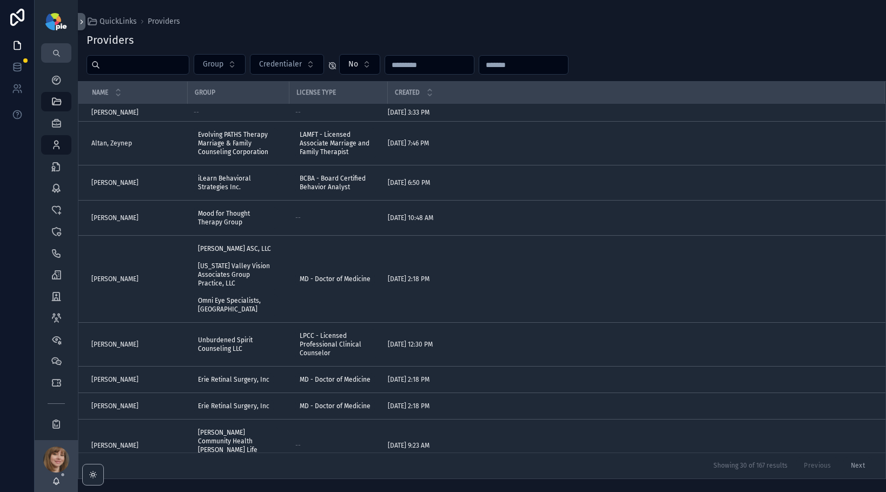
click at [131, 62] on input "scrollable content" at bounding box center [144, 64] width 89 height 15
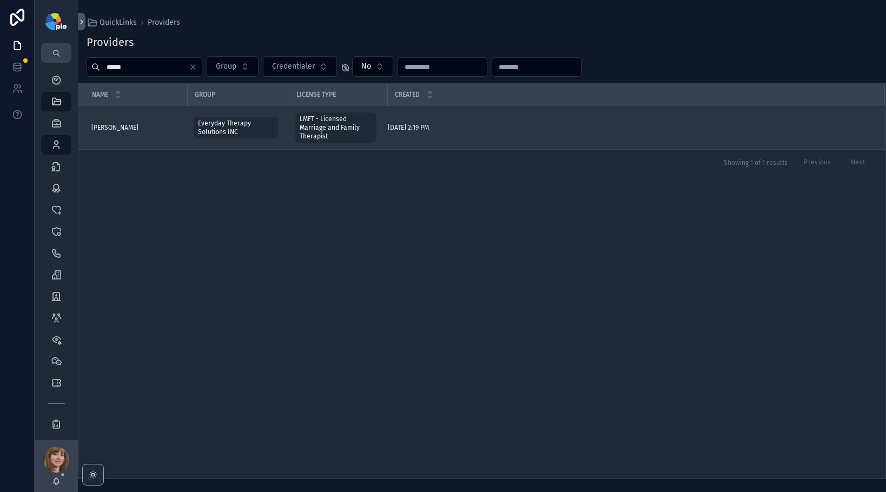
type input "*****"
click at [117, 128] on span "[PERSON_NAME]" at bounding box center [114, 127] width 47 height 9
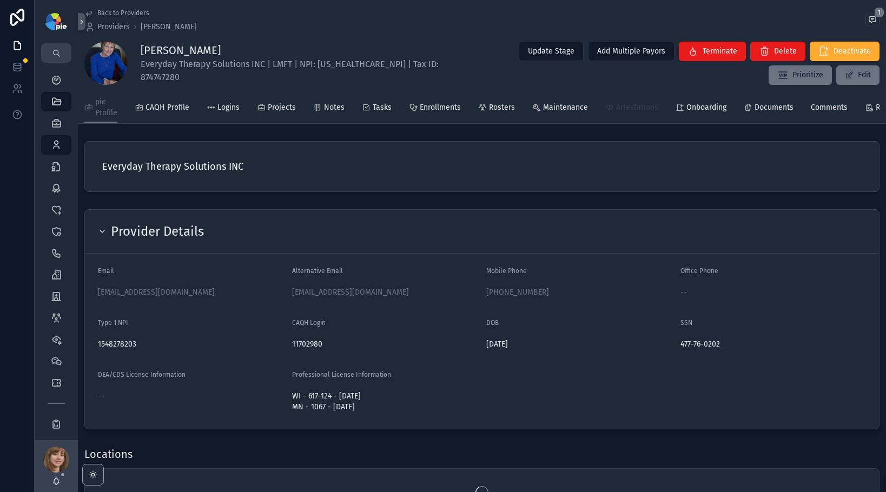
click at [618, 117] on link "Attestations" at bounding box center [631, 109] width 53 height 22
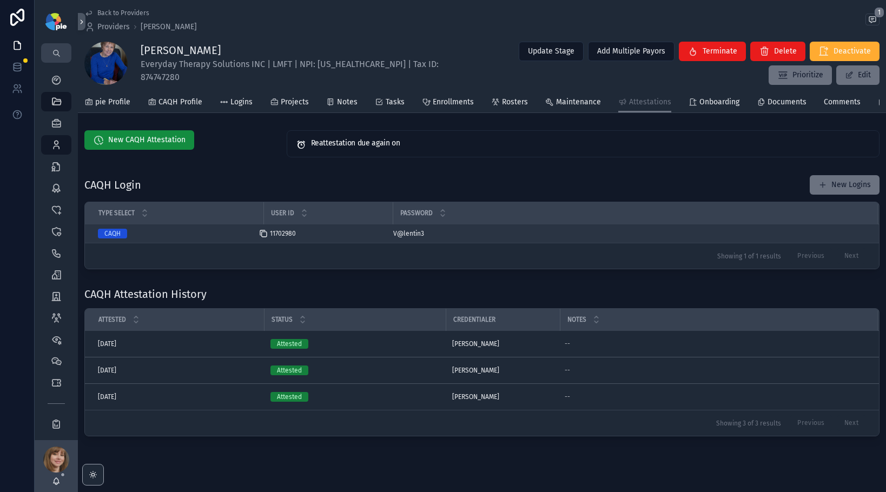
click at [265, 238] on icon "scrollable content" at bounding box center [263, 233] width 9 height 9
click at [387, 237] on icon "scrollable content" at bounding box center [387, 234] width 5 height 5
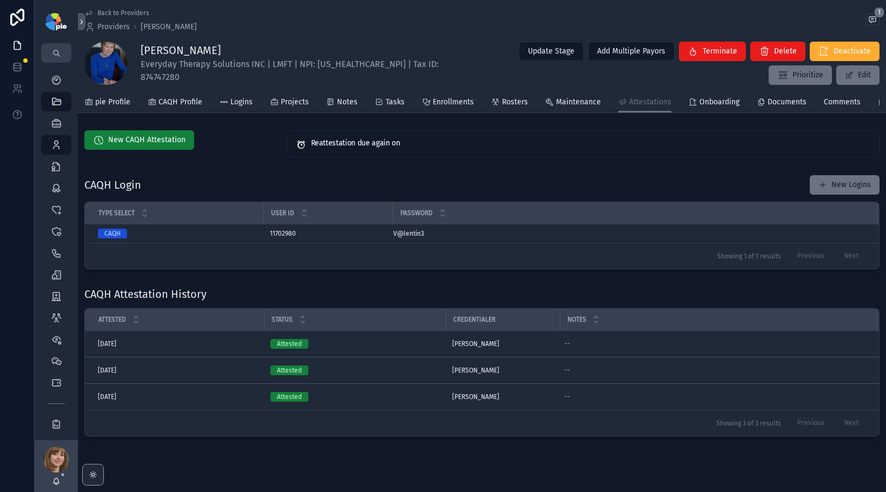
click at [144, 146] on span "New CAQH Attestation" at bounding box center [146, 140] width 77 height 11
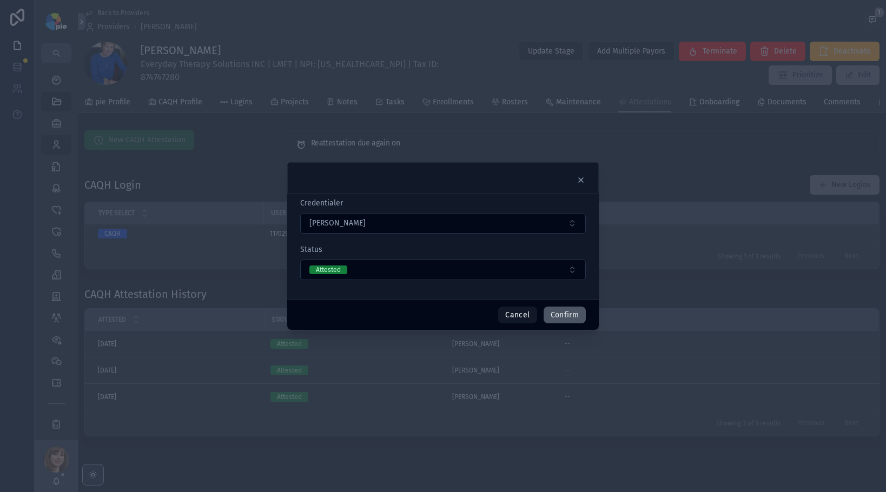
click at [576, 313] on button "Confirm" at bounding box center [565, 315] width 42 height 17
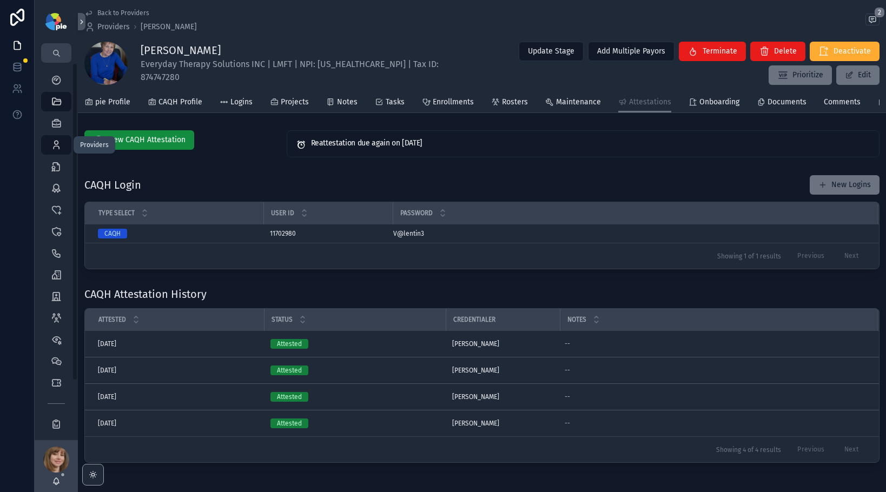
click at [57, 143] on icon "scrollable content" at bounding box center [56, 145] width 11 height 11
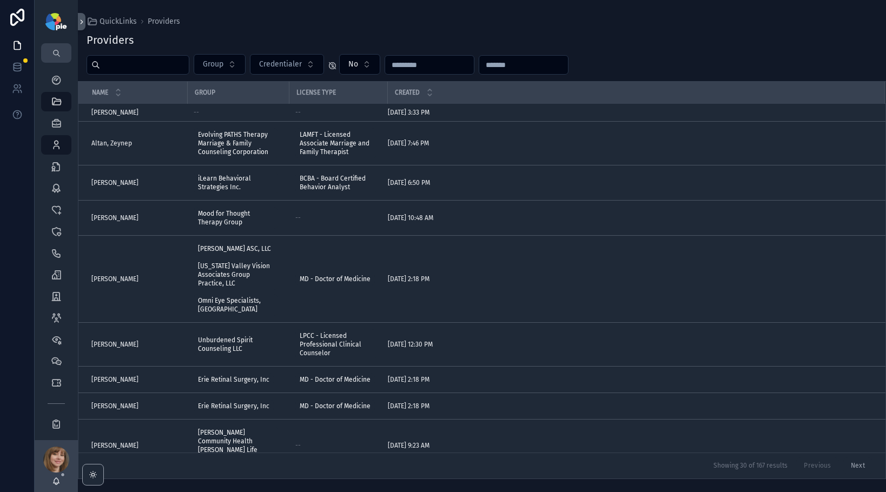
click at [139, 68] on input "scrollable content" at bounding box center [144, 64] width 89 height 15
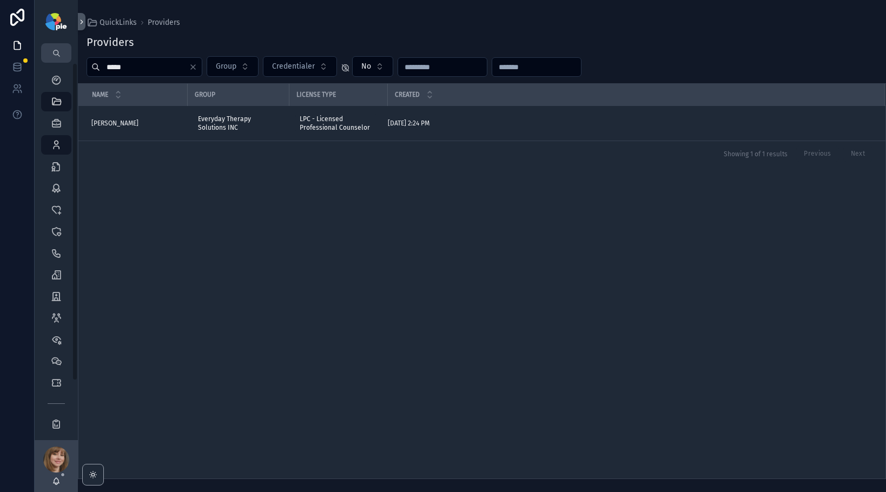
type input "*****"
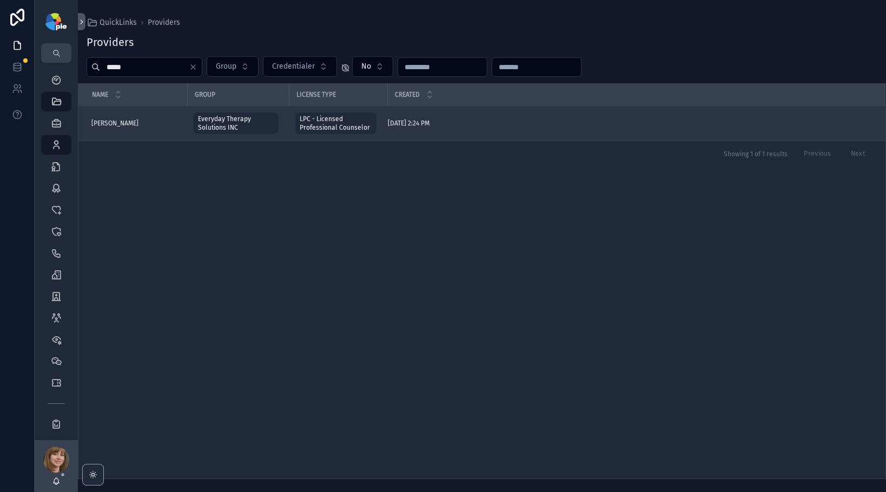
click at [124, 126] on span "[PERSON_NAME]" at bounding box center [114, 123] width 47 height 9
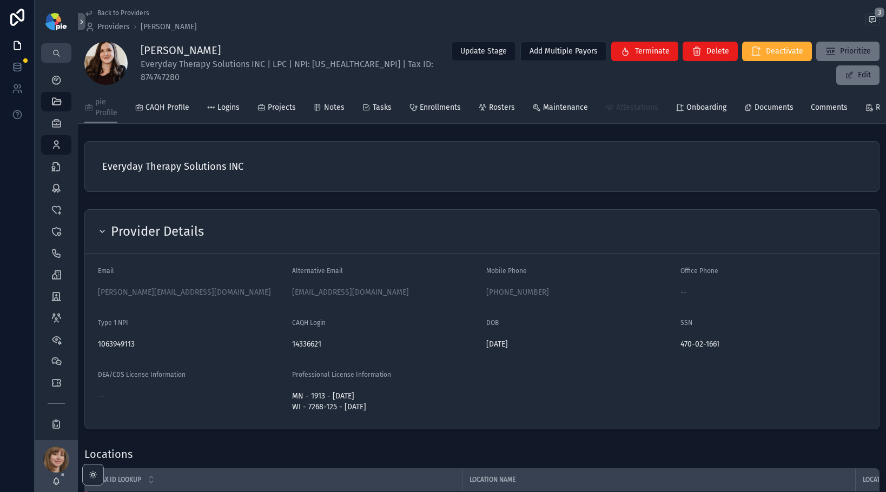
click at [630, 108] on span "Attestations" at bounding box center [637, 107] width 42 height 11
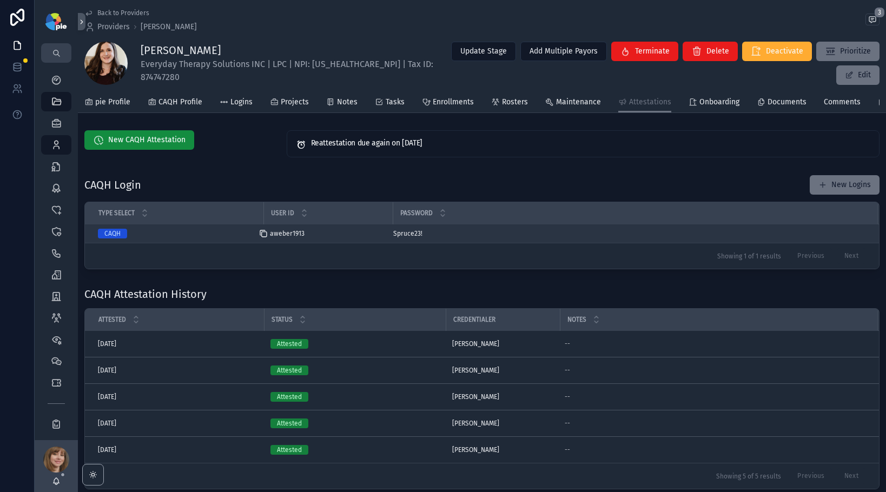
click at [265, 238] on icon "scrollable content" at bounding box center [263, 233] width 9 height 9
click at [388, 238] on icon "scrollable content" at bounding box center [387, 233] width 9 height 9
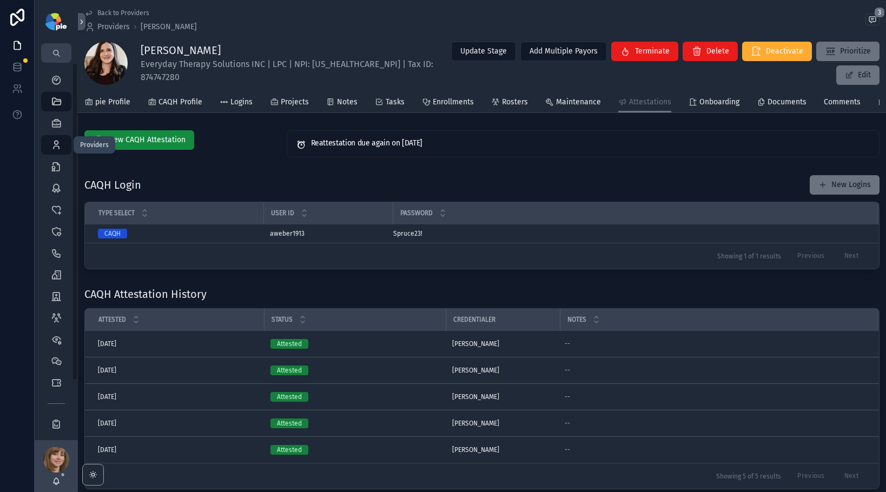
click at [54, 140] on icon "scrollable content" at bounding box center [56, 145] width 11 height 11
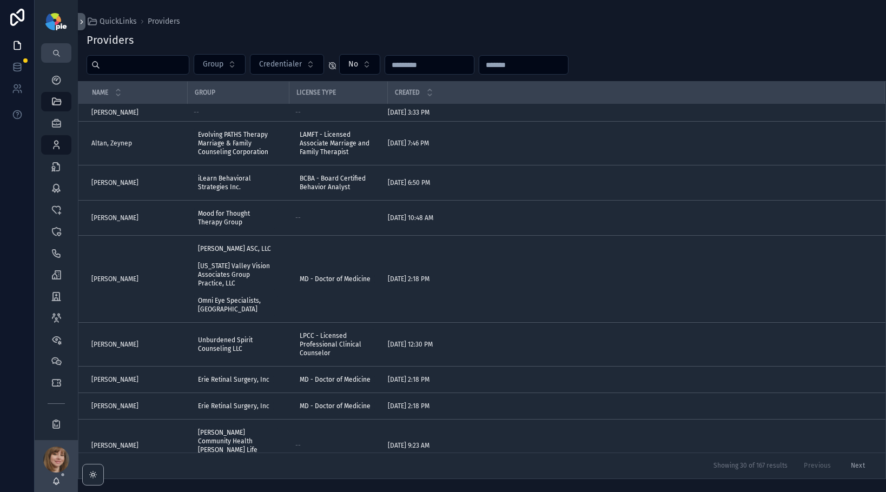
click at [151, 69] on input "scrollable content" at bounding box center [144, 64] width 89 height 15
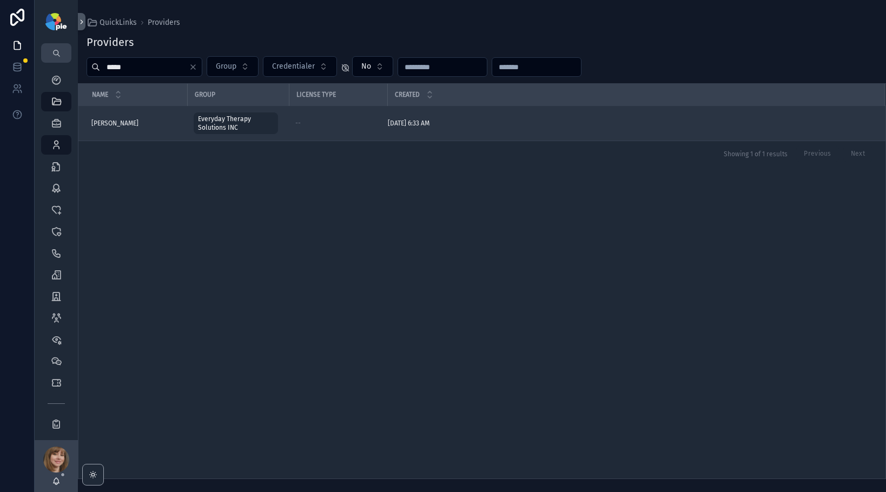
type input "*****"
click at [110, 119] on span "[PERSON_NAME]" at bounding box center [114, 123] width 47 height 9
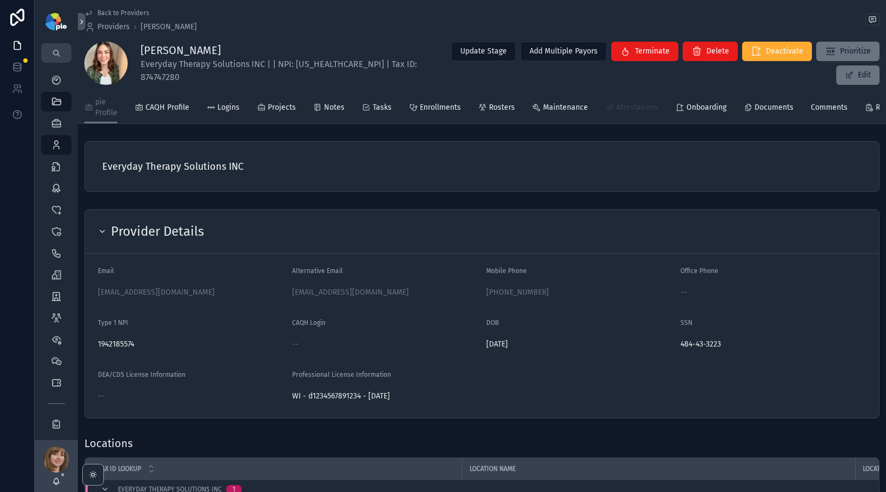
click at [622, 107] on span "Attestations" at bounding box center [637, 107] width 42 height 11
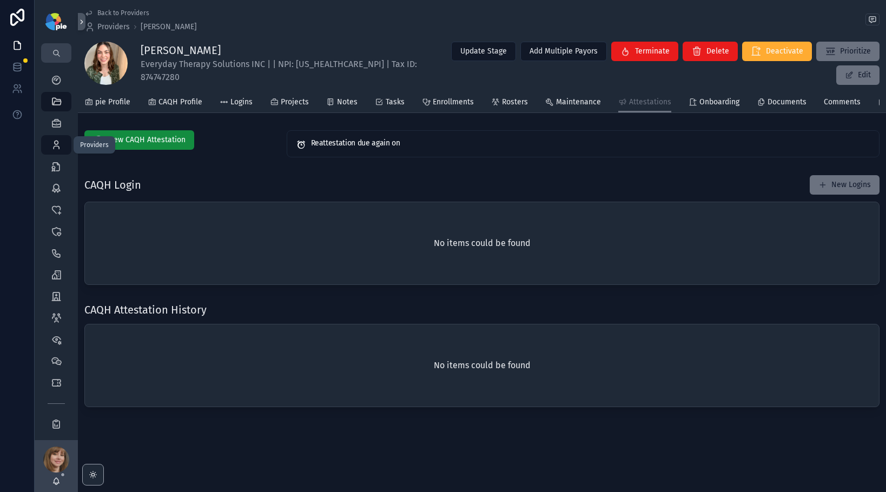
click at [59, 145] on icon "scrollable content" at bounding box center [56, 145] width 11 height 11
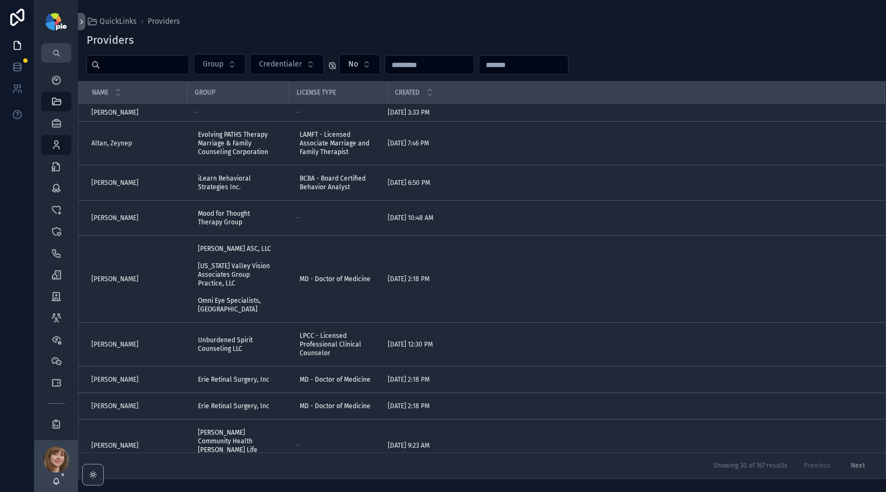
click at [151, 60] on input "scrollable content" at bounding box center [144, 64] width 89 height 15
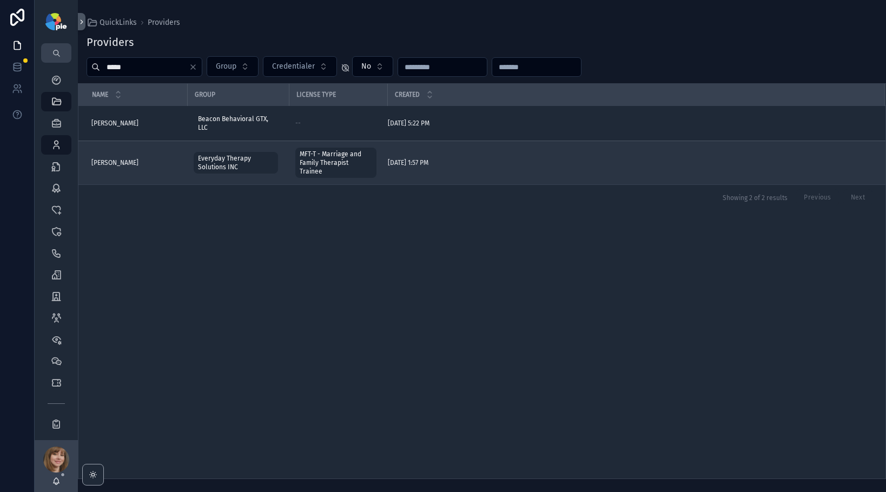
type input "*****"
click at [127, 159] on span "[PERSON_NAME]" at bounding box center [114, 163] width 47 height 9
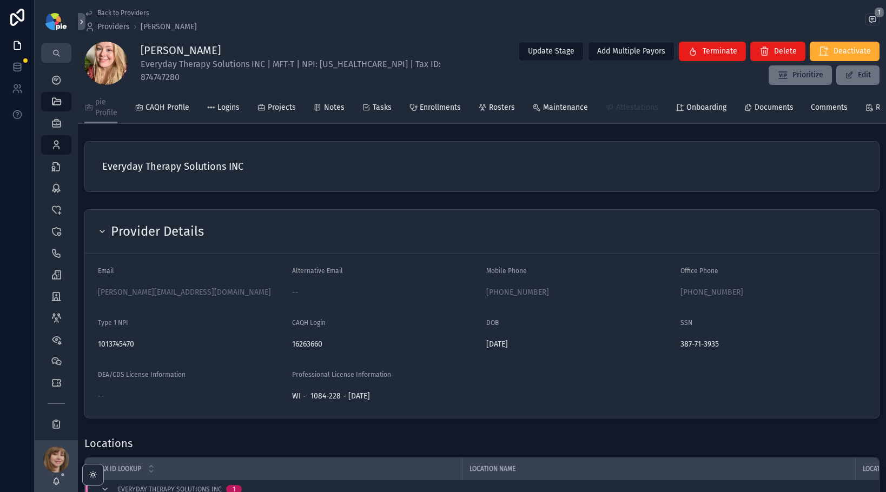
click at [628, 108] on span "Attestations" at bounding box center [637, 107] width 42 height 11
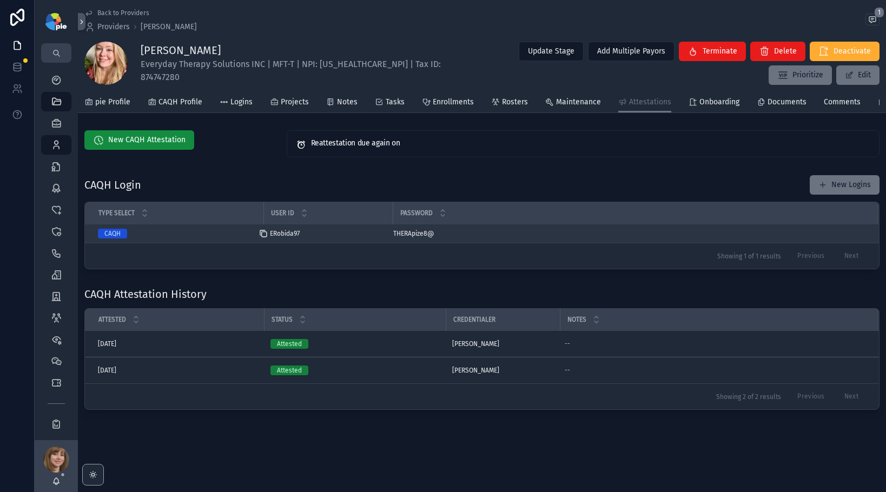
click at [262, 237] on icon "scrollable content" at bounding box center [264, 234] width 5 height 5
click at [388, 238] on icon "scrollable content" at bounding box center [387, 233] width 9 height 9
